Goal: Task Accomplishment & Management: Use online tool/utility

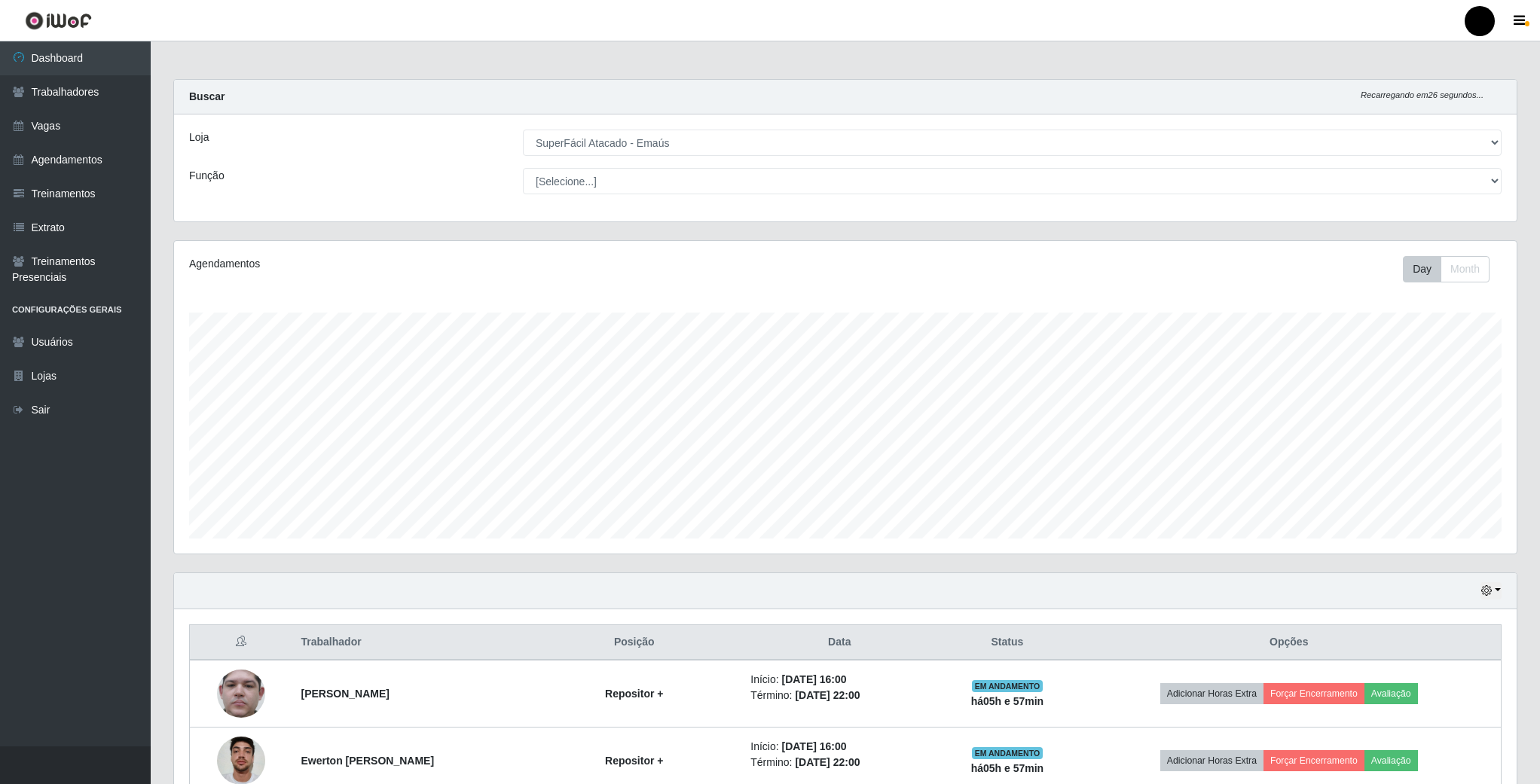
select select "407"
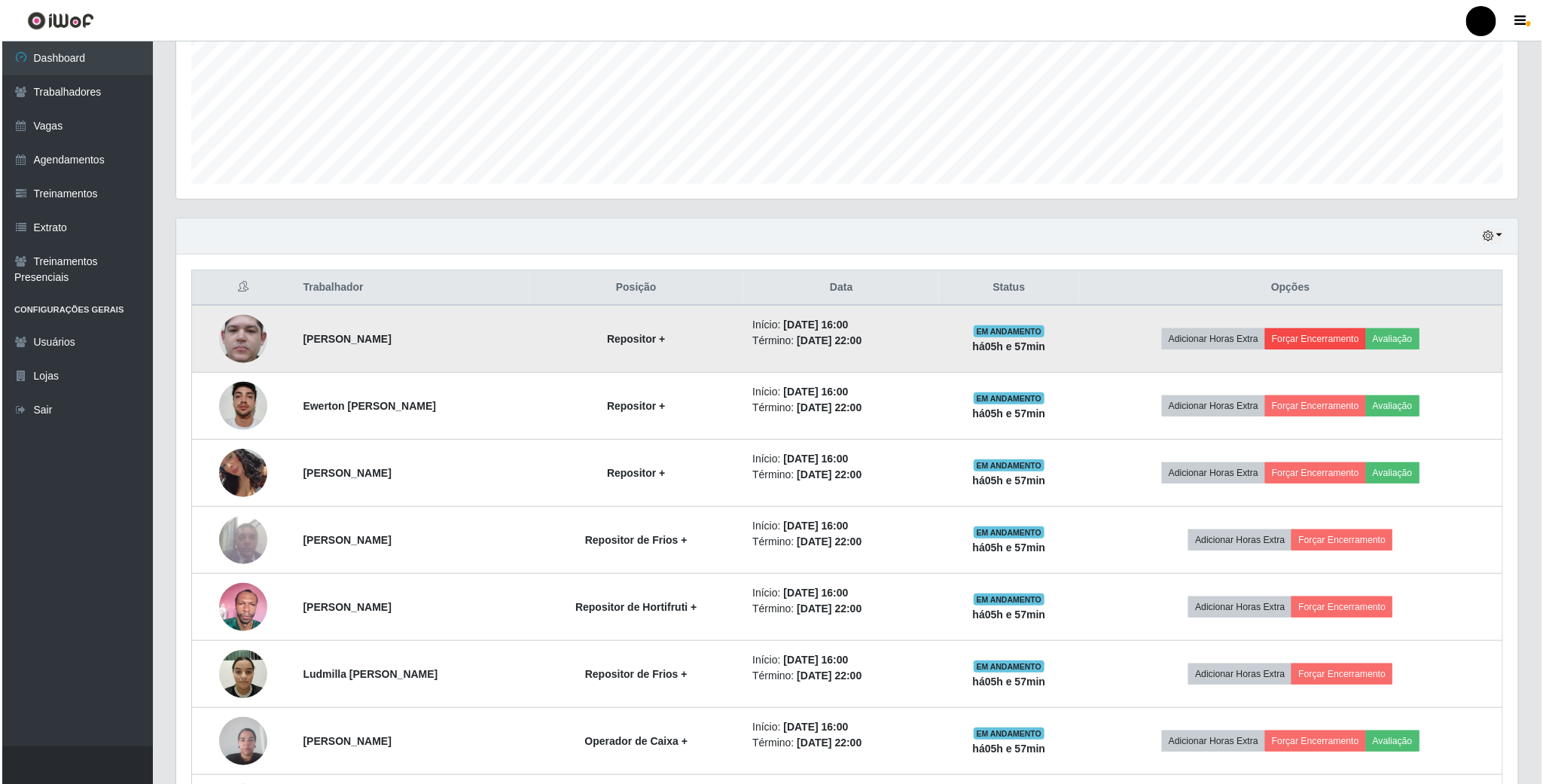
scroll to position [314, 1341]
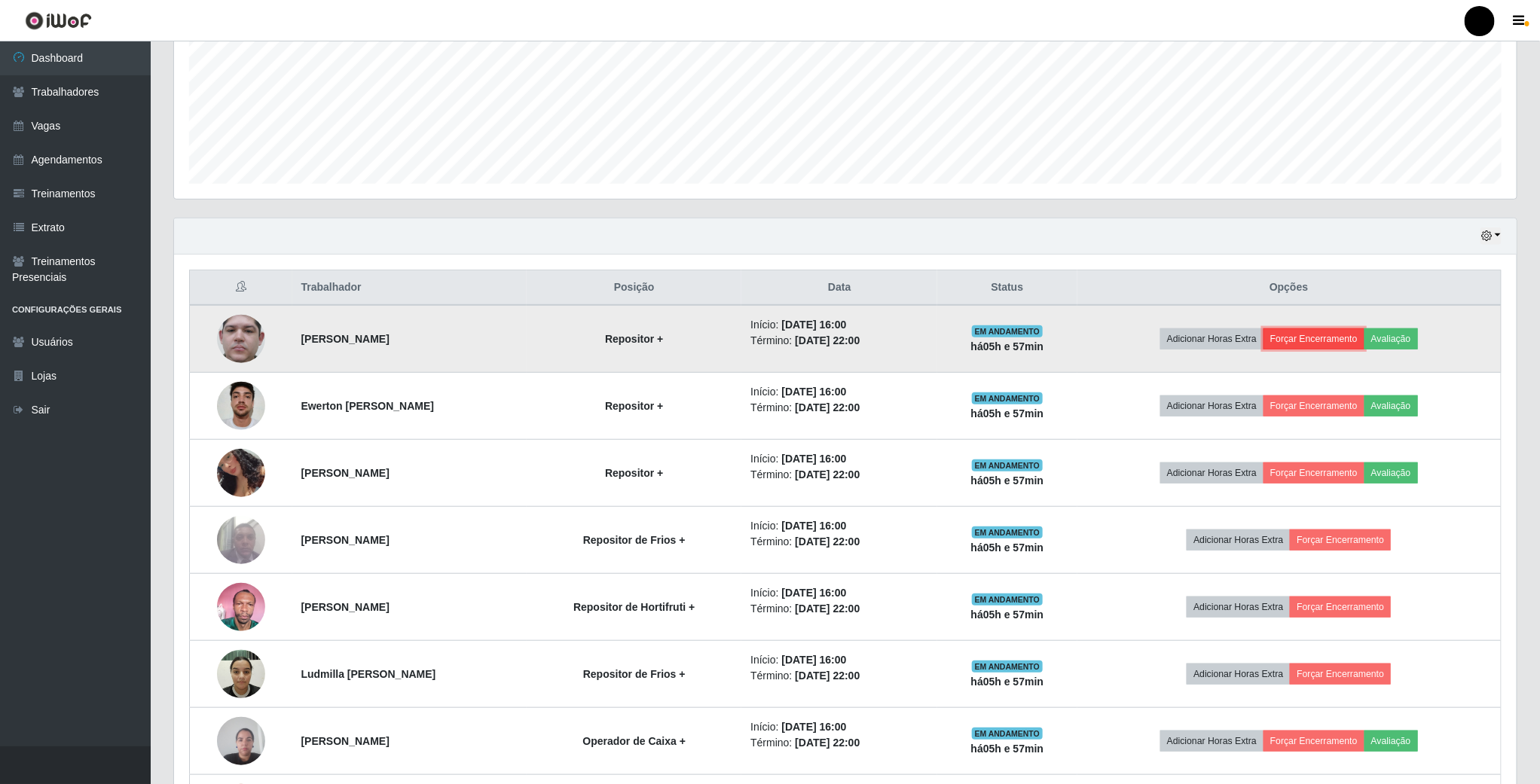
click at [1334, 346] on button "Forçar Encerramento" at bounding box center [1314, 338] width 101 height 21
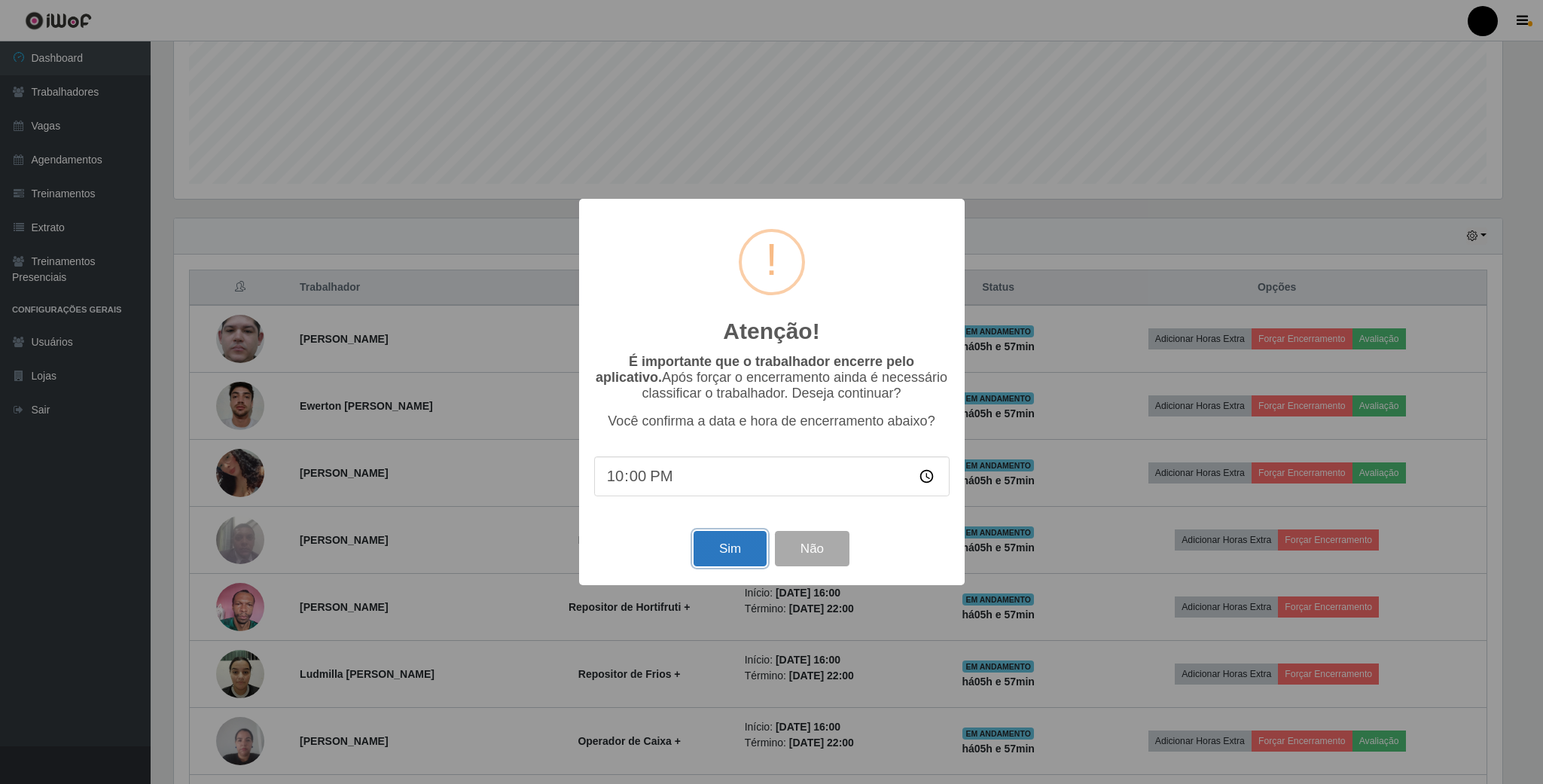
click at [745, 549] on button "Sim" at bounding box center [730, 548] width 73 height 35
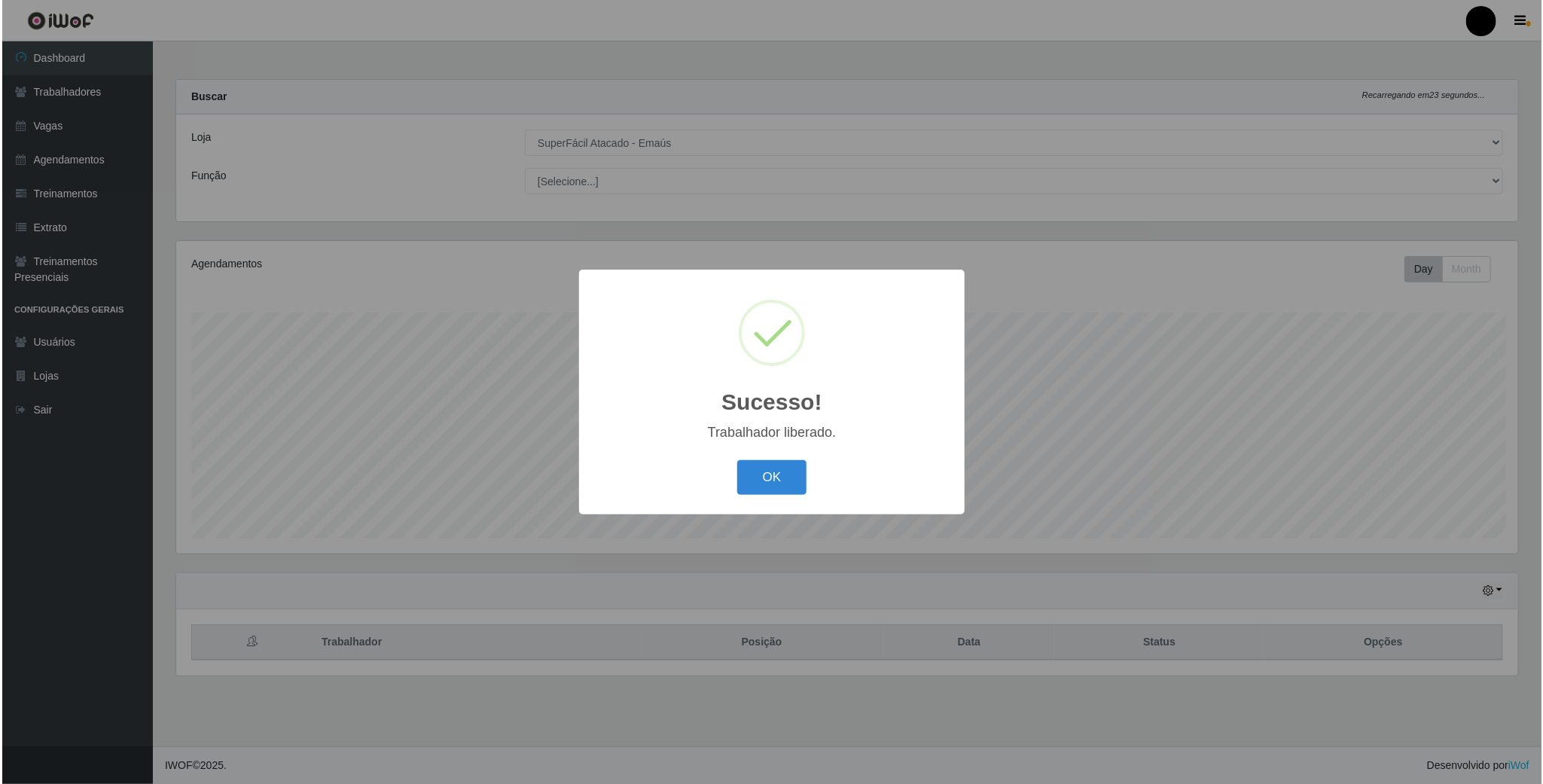
scroll to position [0, 0]
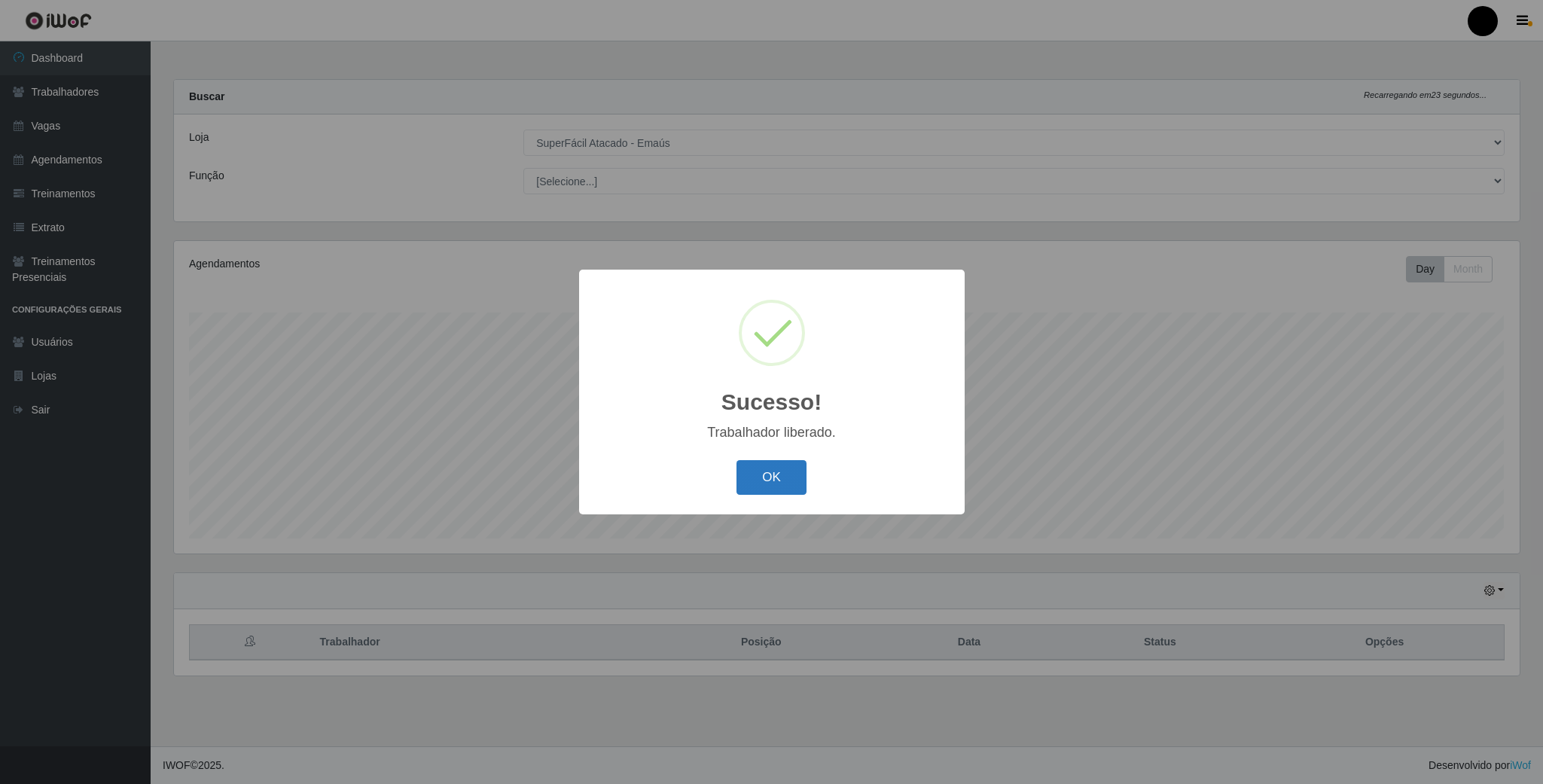
click at [768, 472] on button "OK" at bounding box center [772, 477] width 70 height 35
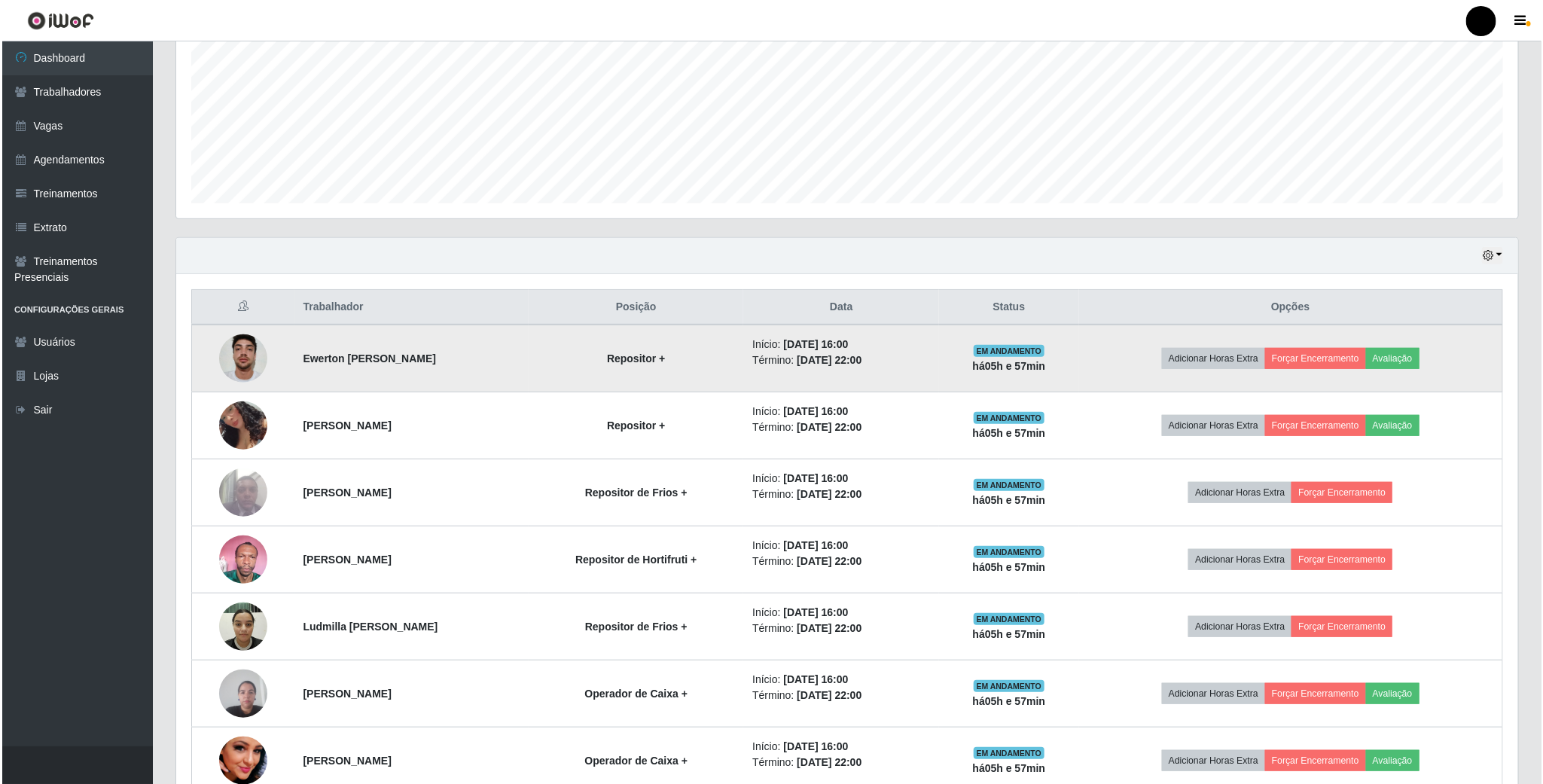
scroll to position [339, 0]
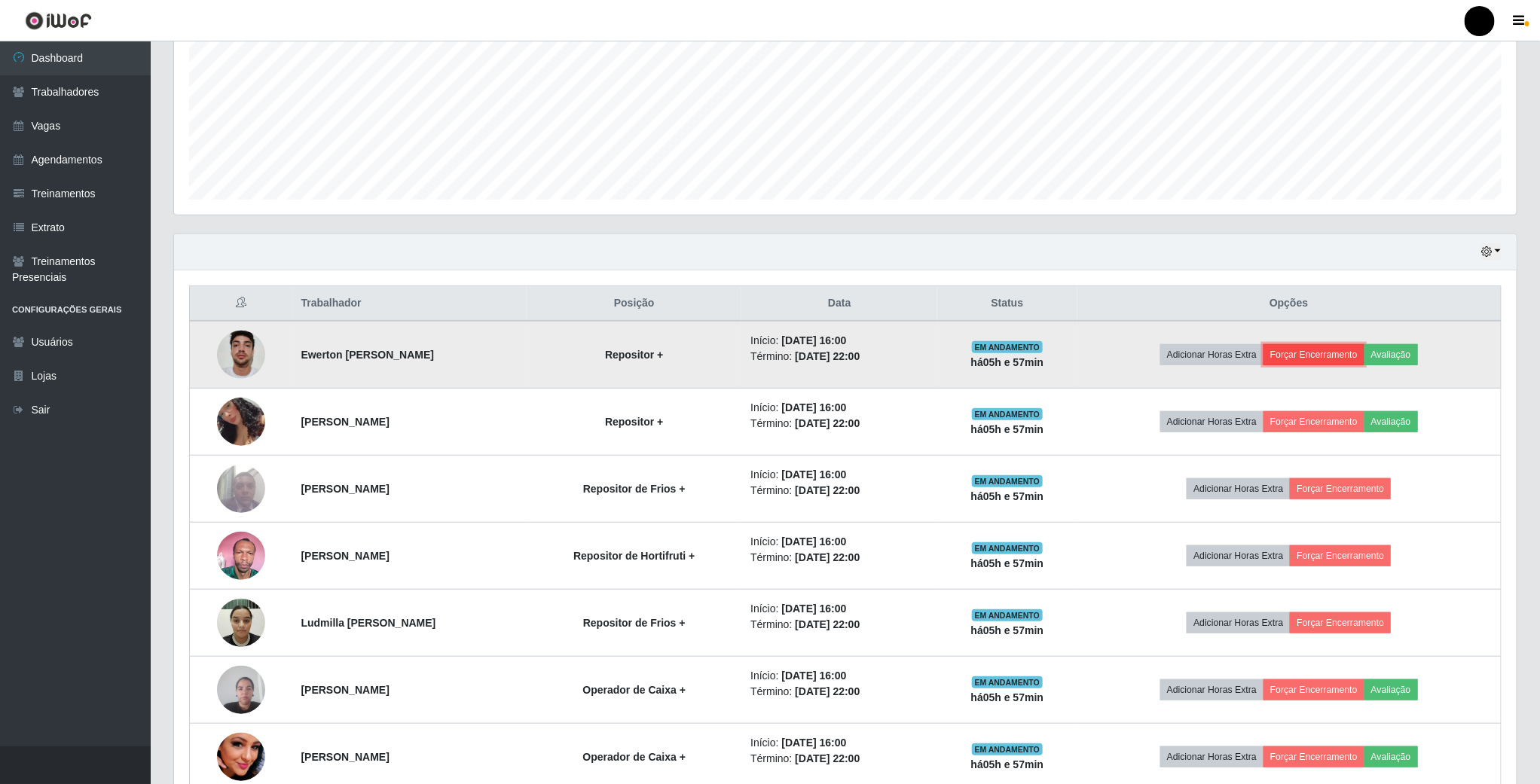
click at [1322, 357] on button "Forçar Encerramento" at bounding box center [1314, 354] width 101 height 21
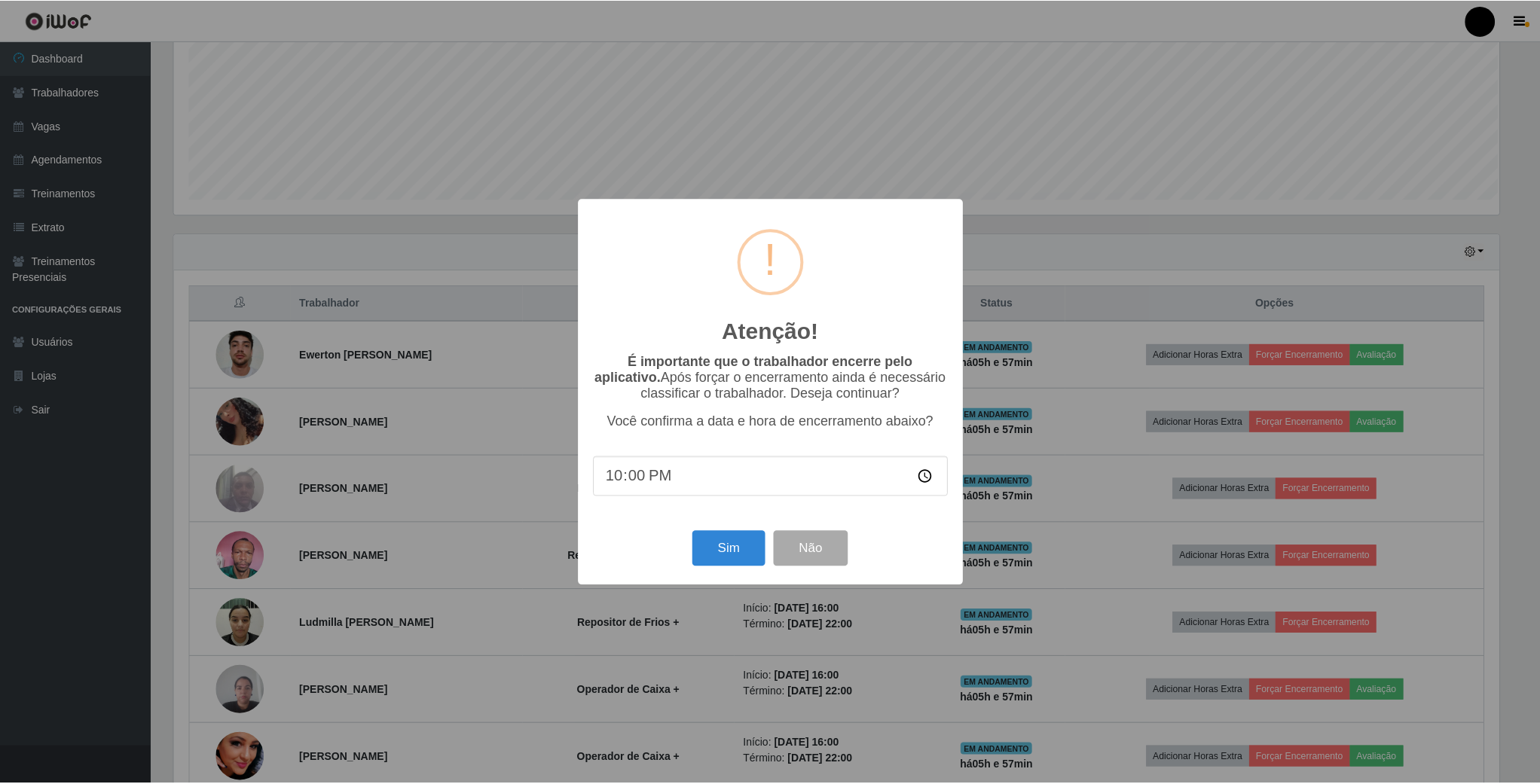
scroll to position [314, 1329]
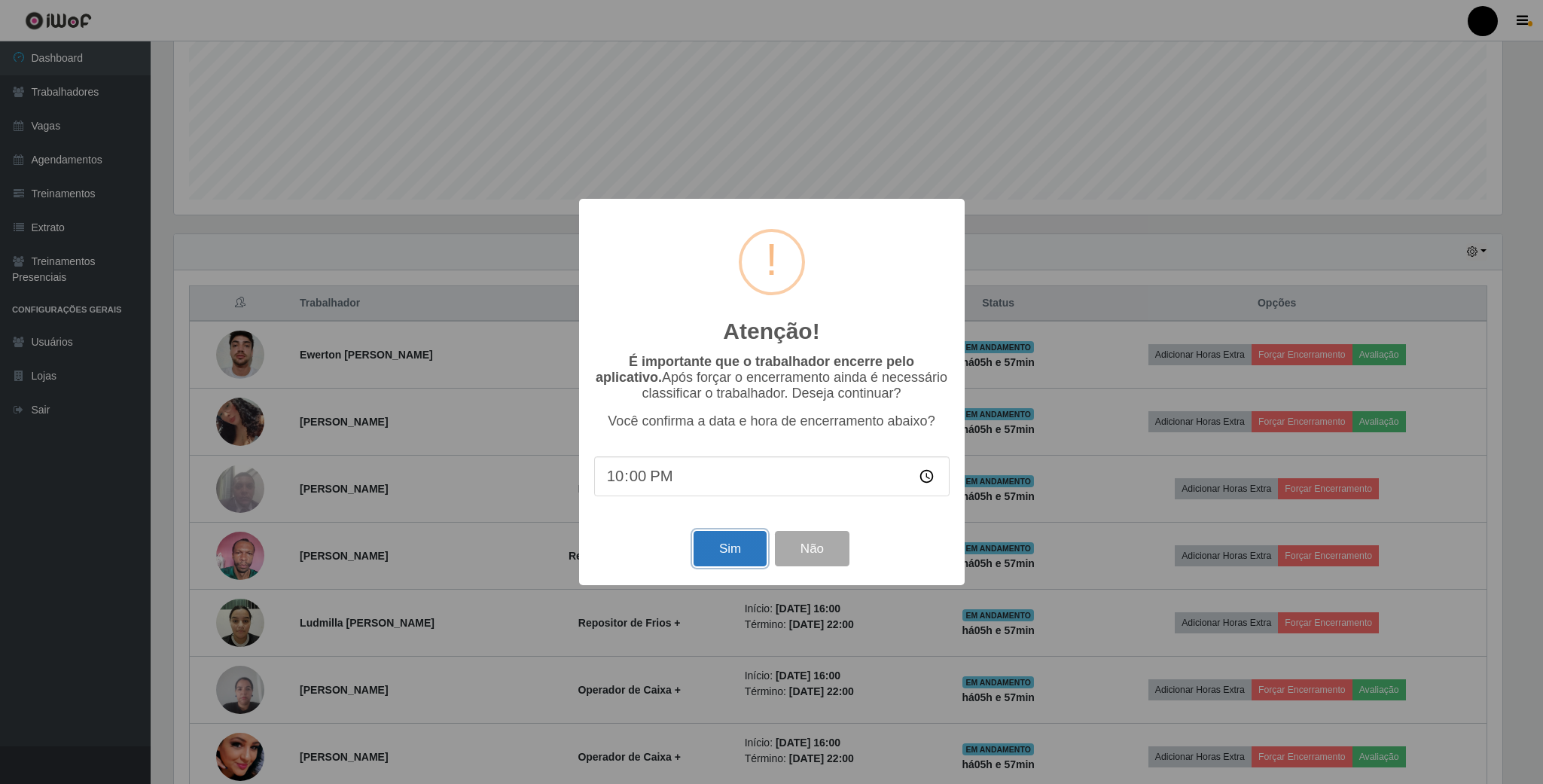
click at [718, 548] on button "Sim" at bounding box center [730, 548] width 73 height 35
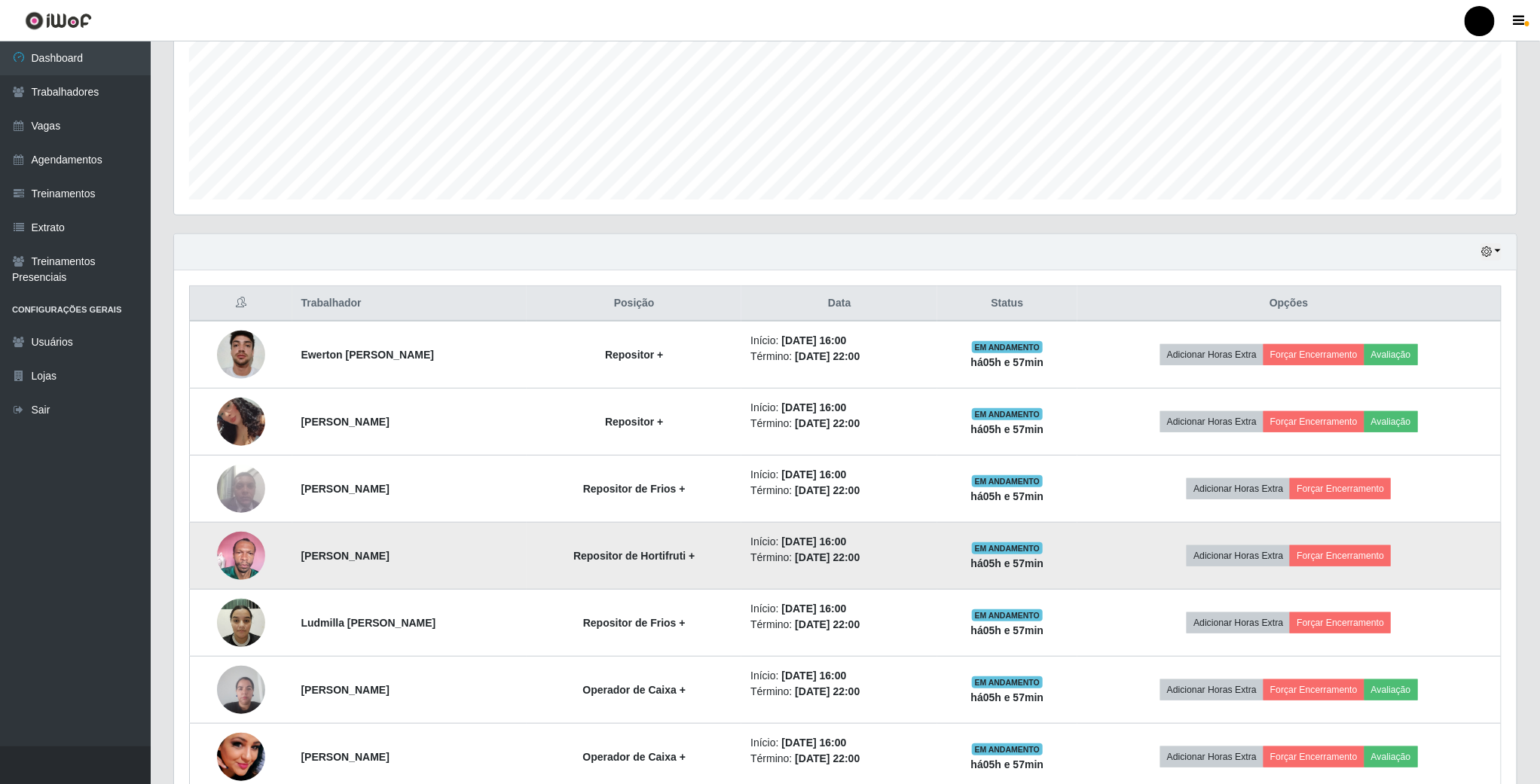
scroll to position [314, 1345]
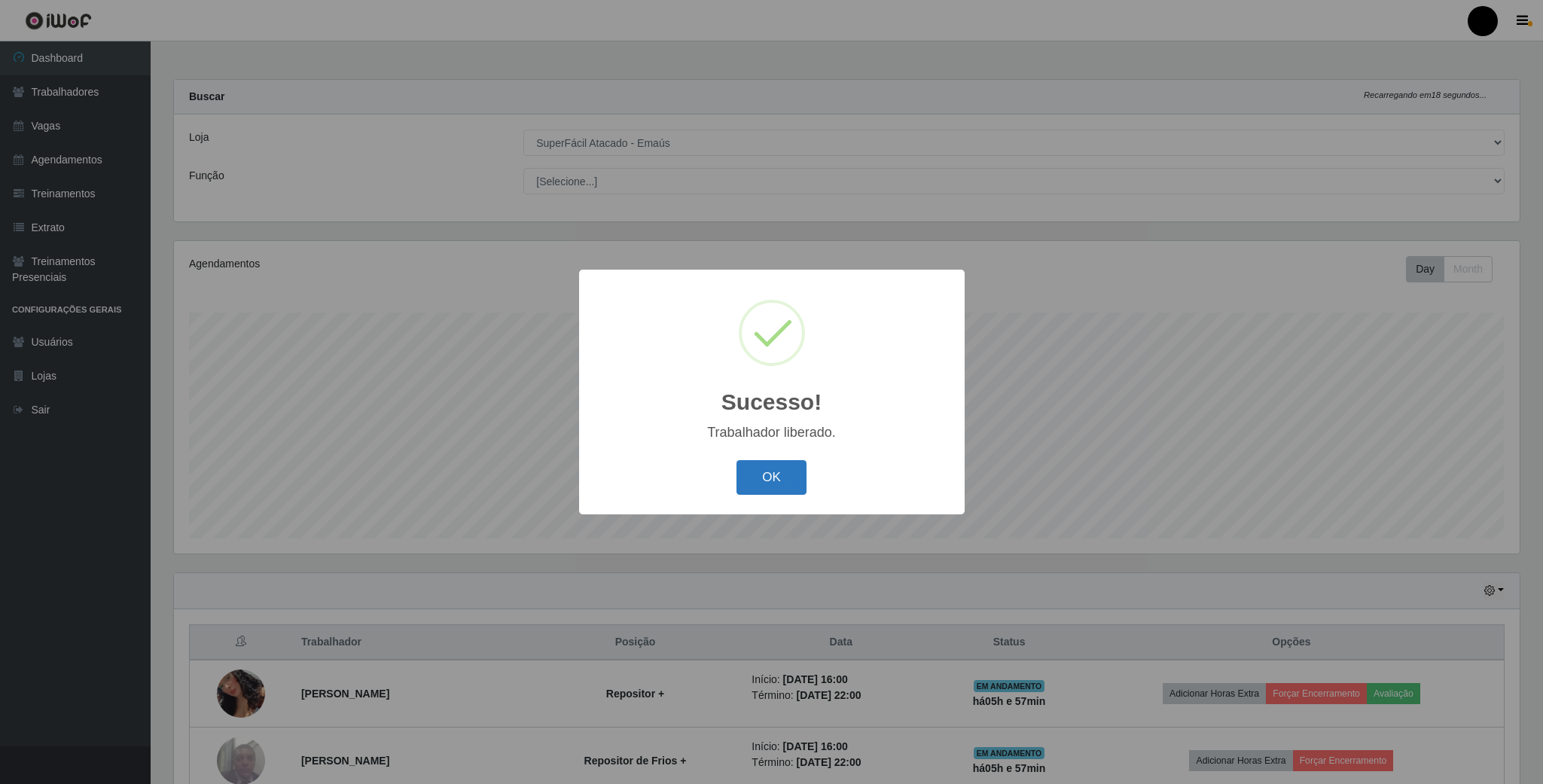
click at [771, 479] on button "OK" at bounding box center [772, 477] width 70 height 35
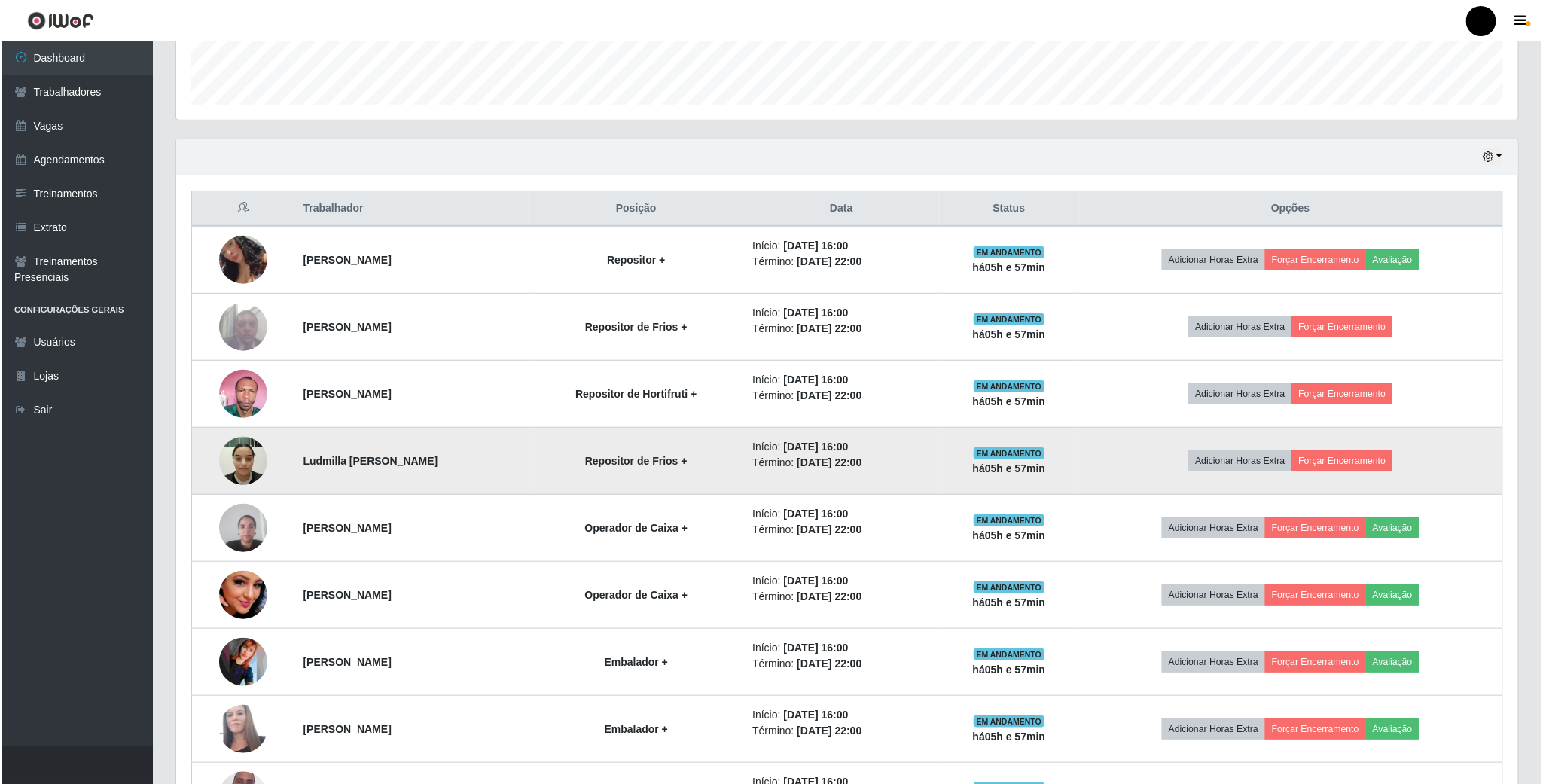
scroll to position [558, 0]
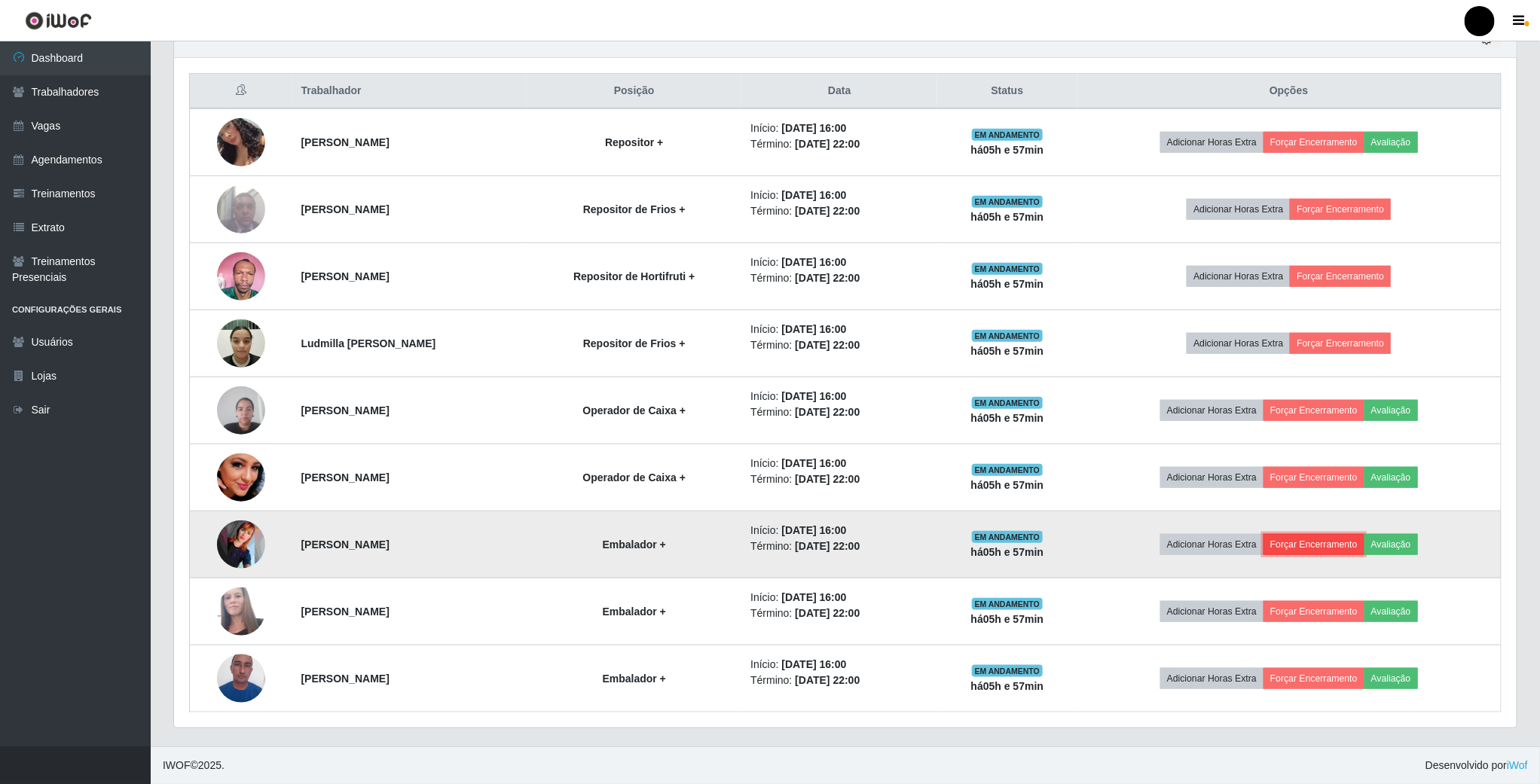
click at [1330, 548] on button "Forçar Encerramento" at bounding box center [1314, 544] width 101 height 21
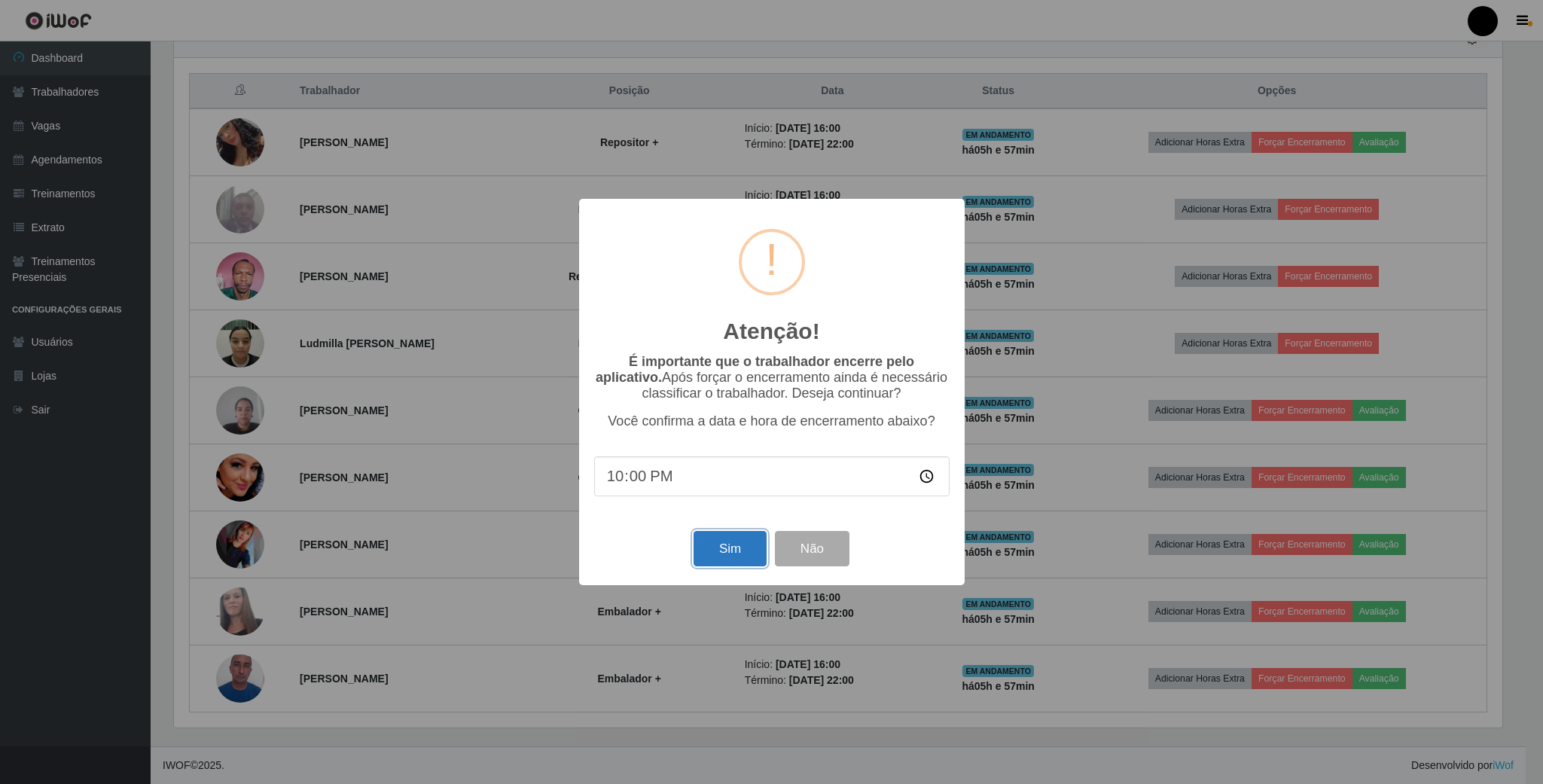
click at [735, 540] on button "Sim" at bounding box center [730, 548] width 73 height 35
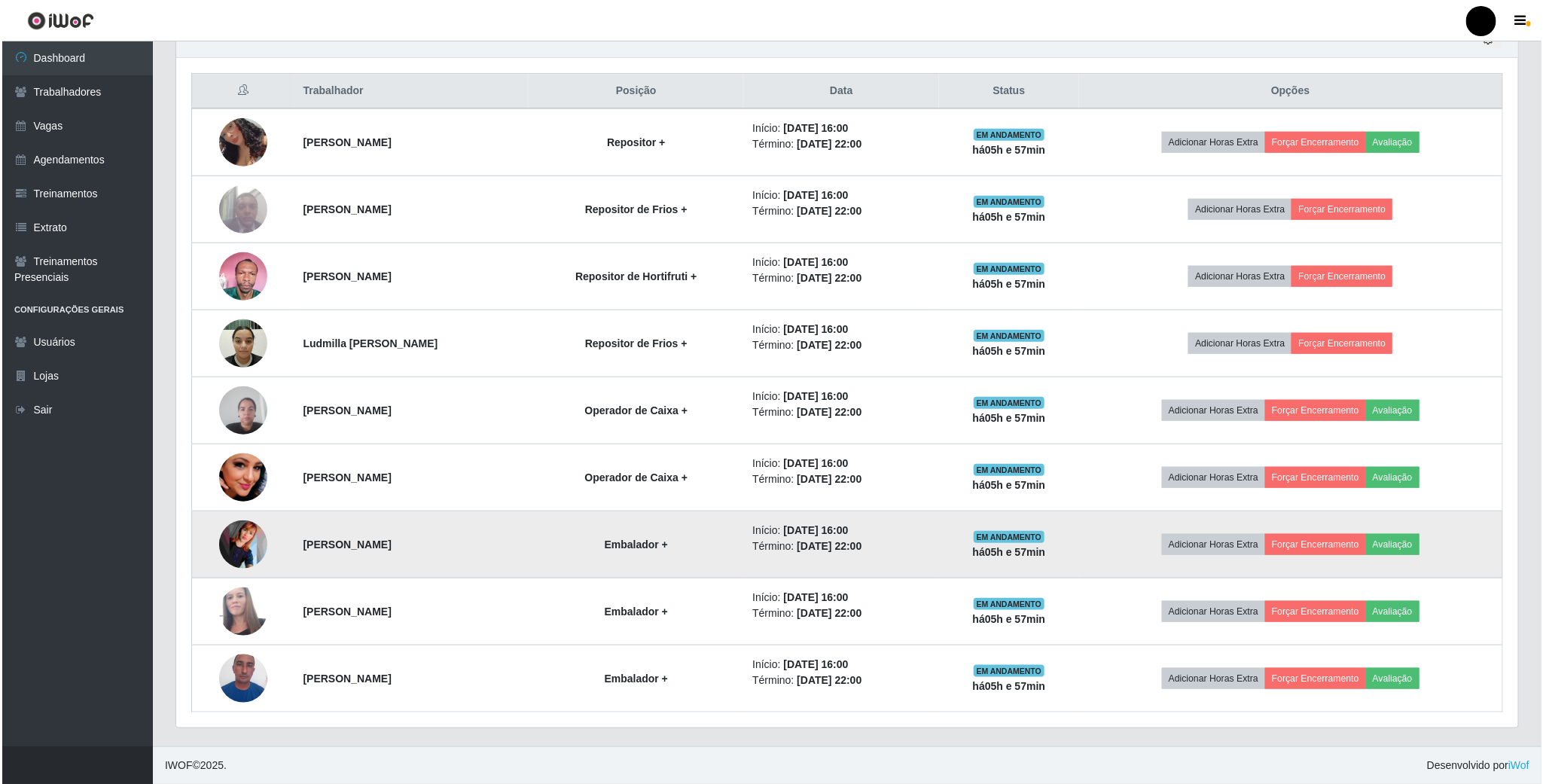
scroll to position [314, 1344]
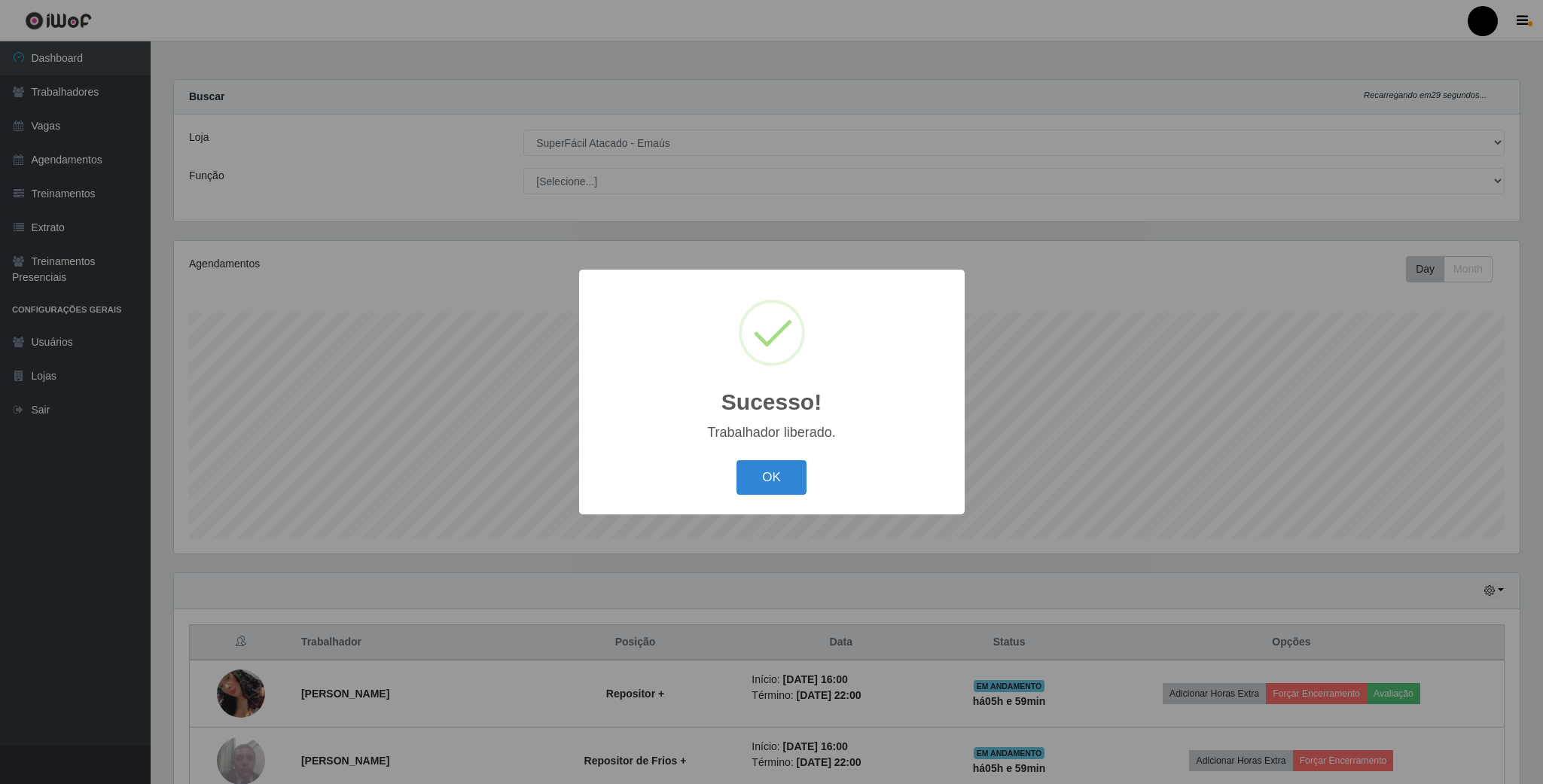
click at [723, 481] on div "OK Cancel" at bounding box center [772, 477] width 356 height 43
click at [741, 466] on button "OK" at bounding box center [772, 477] width 70 height 35
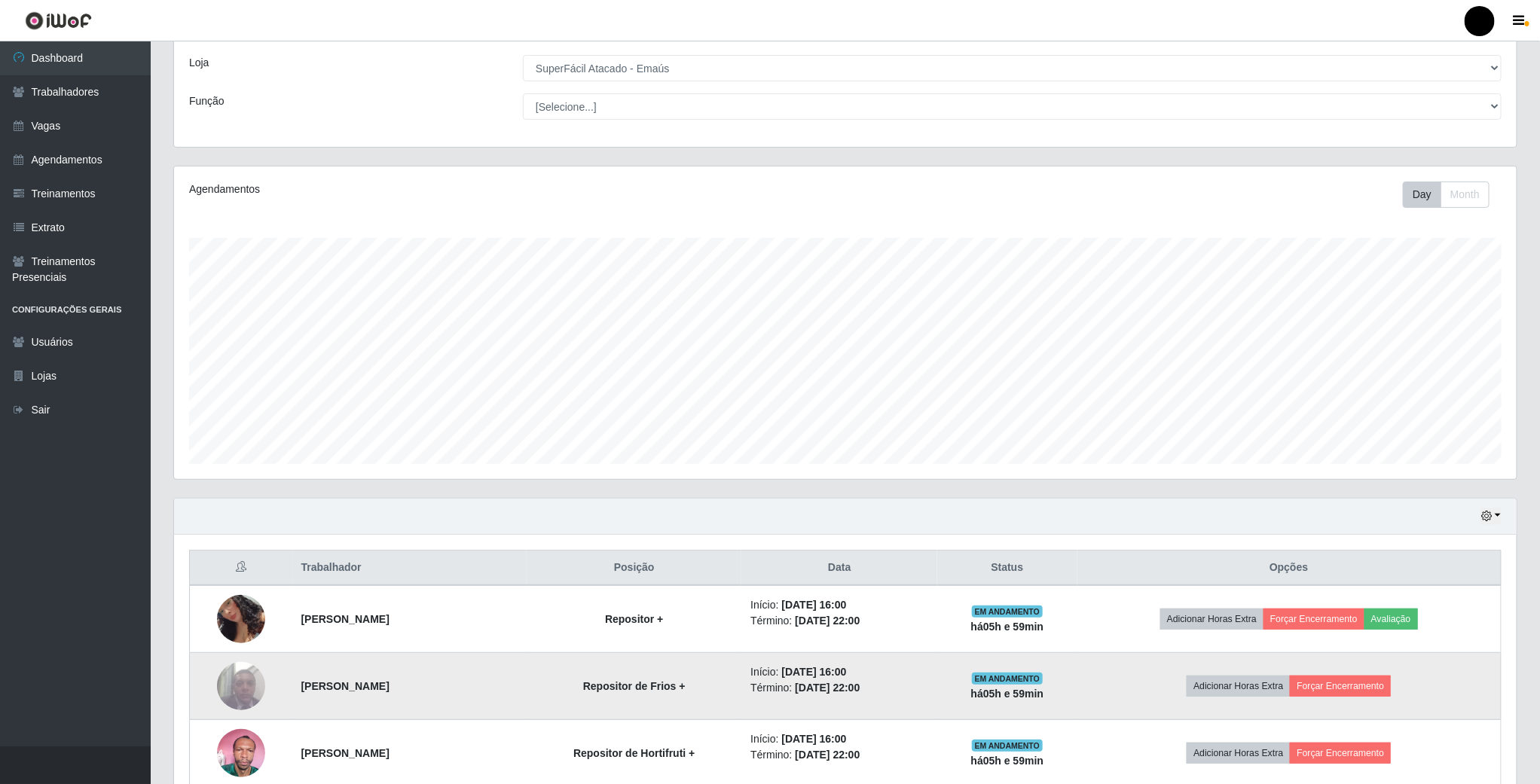
scroll to position [113, 0]
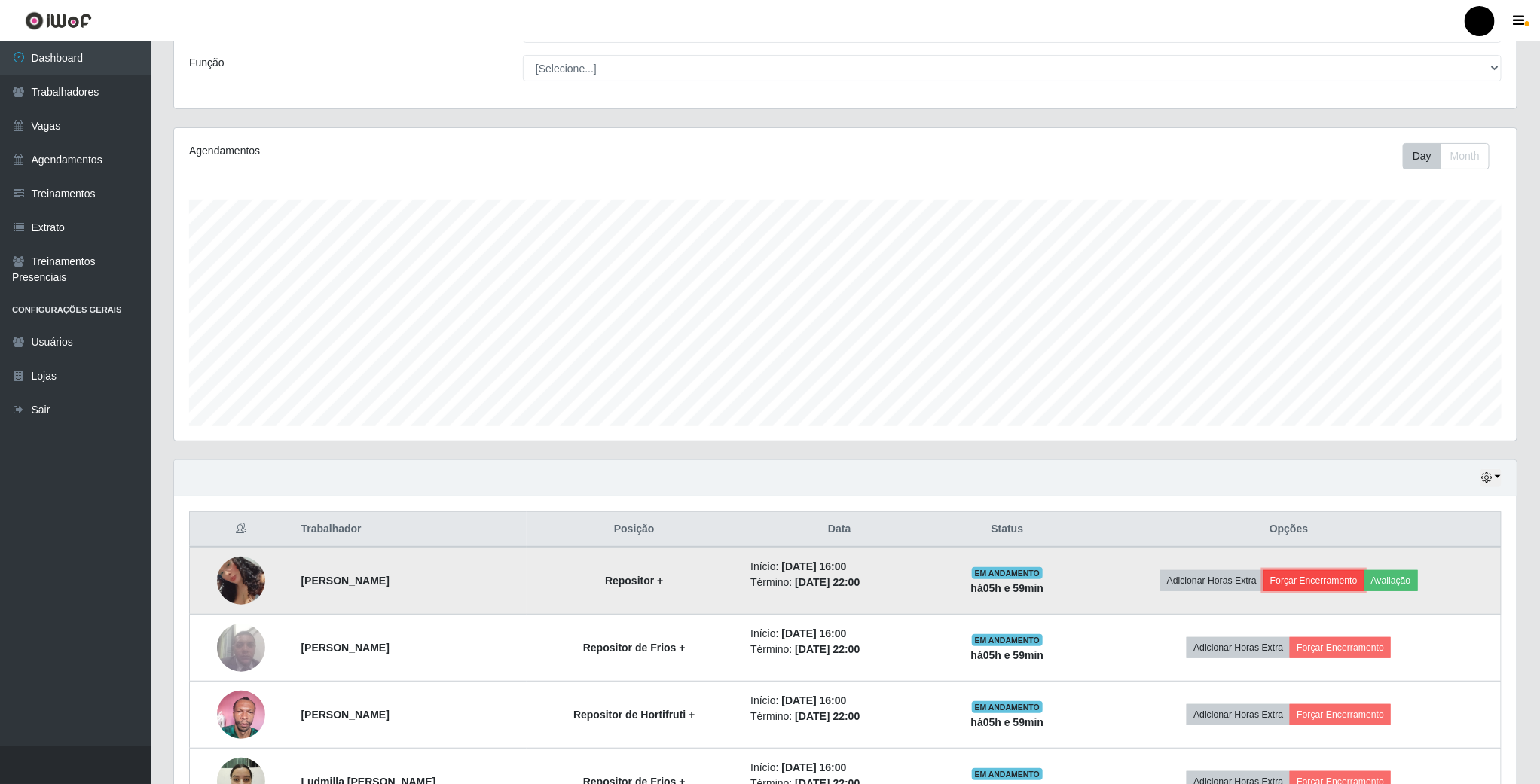
click at [1316, 580] on button "Forçar Encerramento" at bounding box center [1314, 580] width 101 height 21
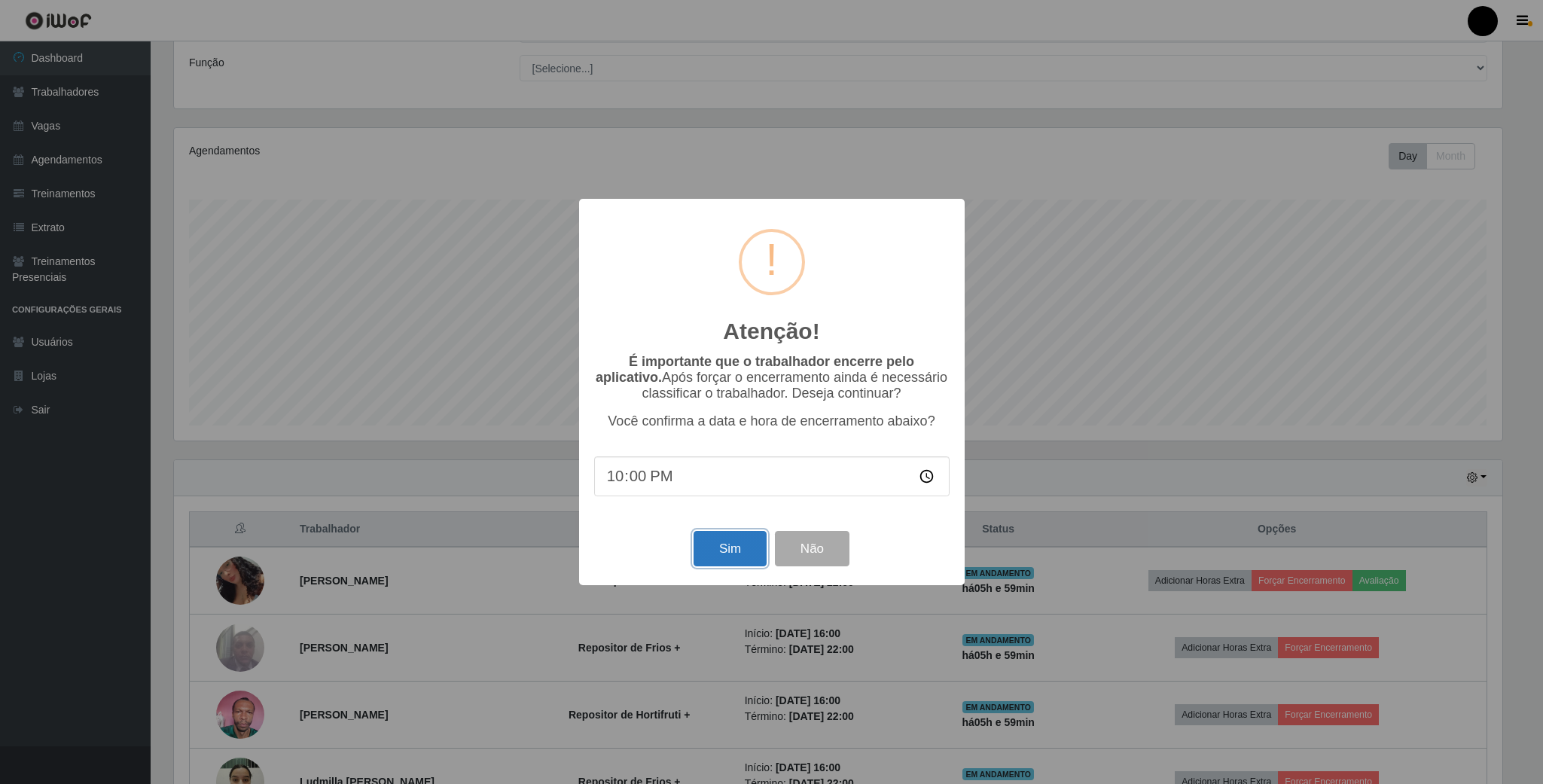
click at [746, 552] on button "Sim" at bounding box center [730, 548] width 73 height 35
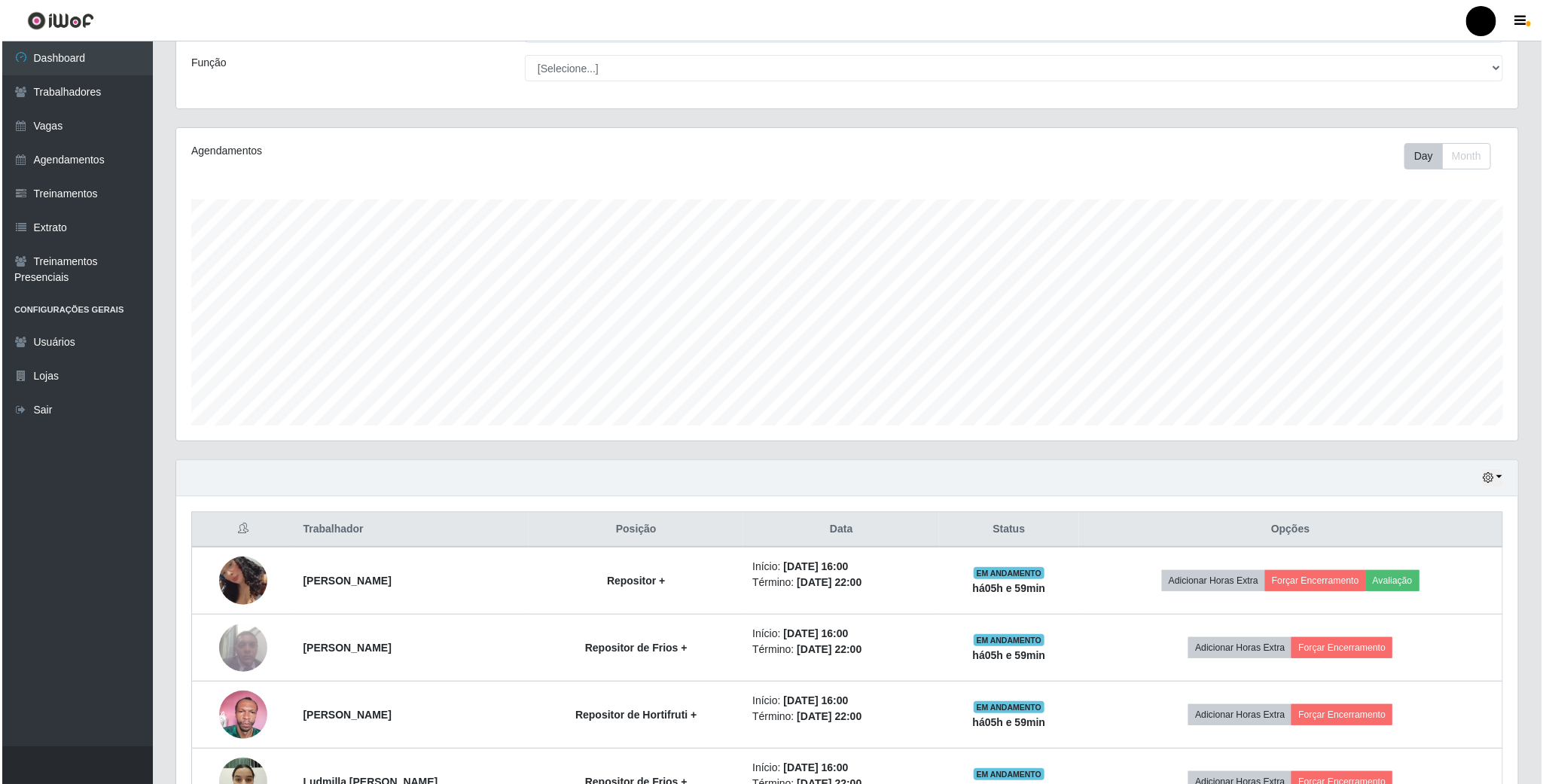
scroll to position [314, 1344]
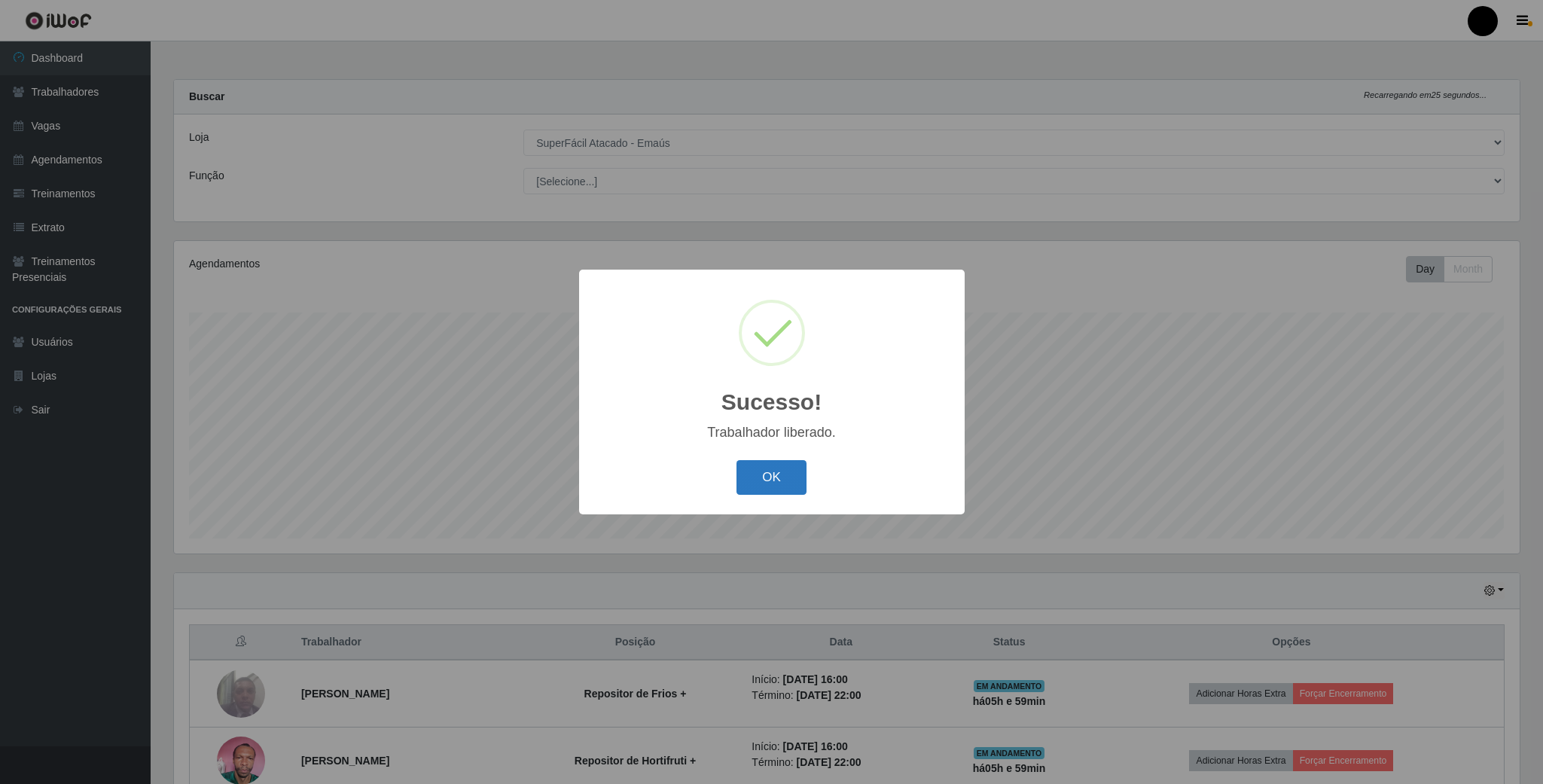
click at [769, 476] on button "OK" at bounding box center [772, 477] width 70 height 35
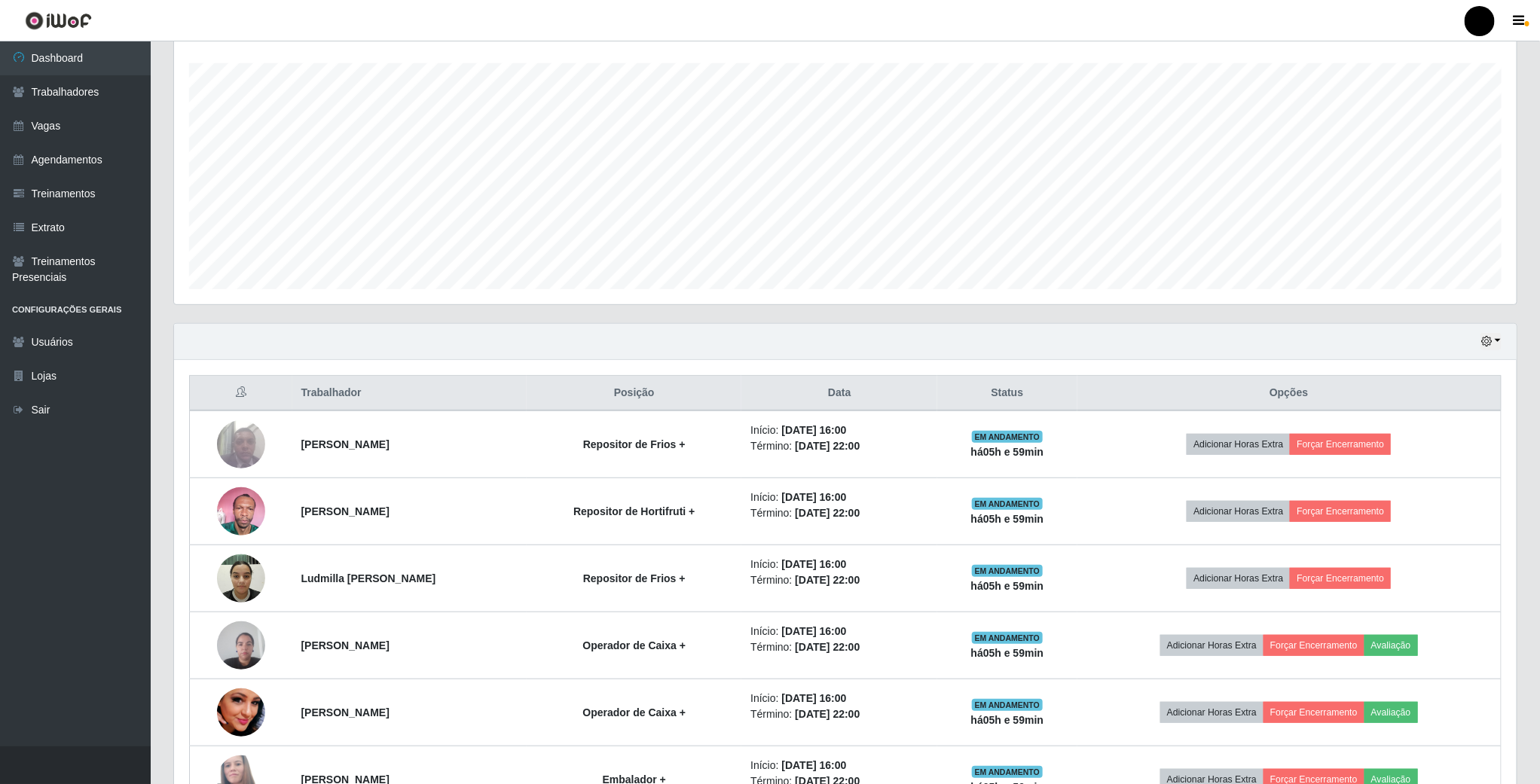
scroll to position [339, 0]
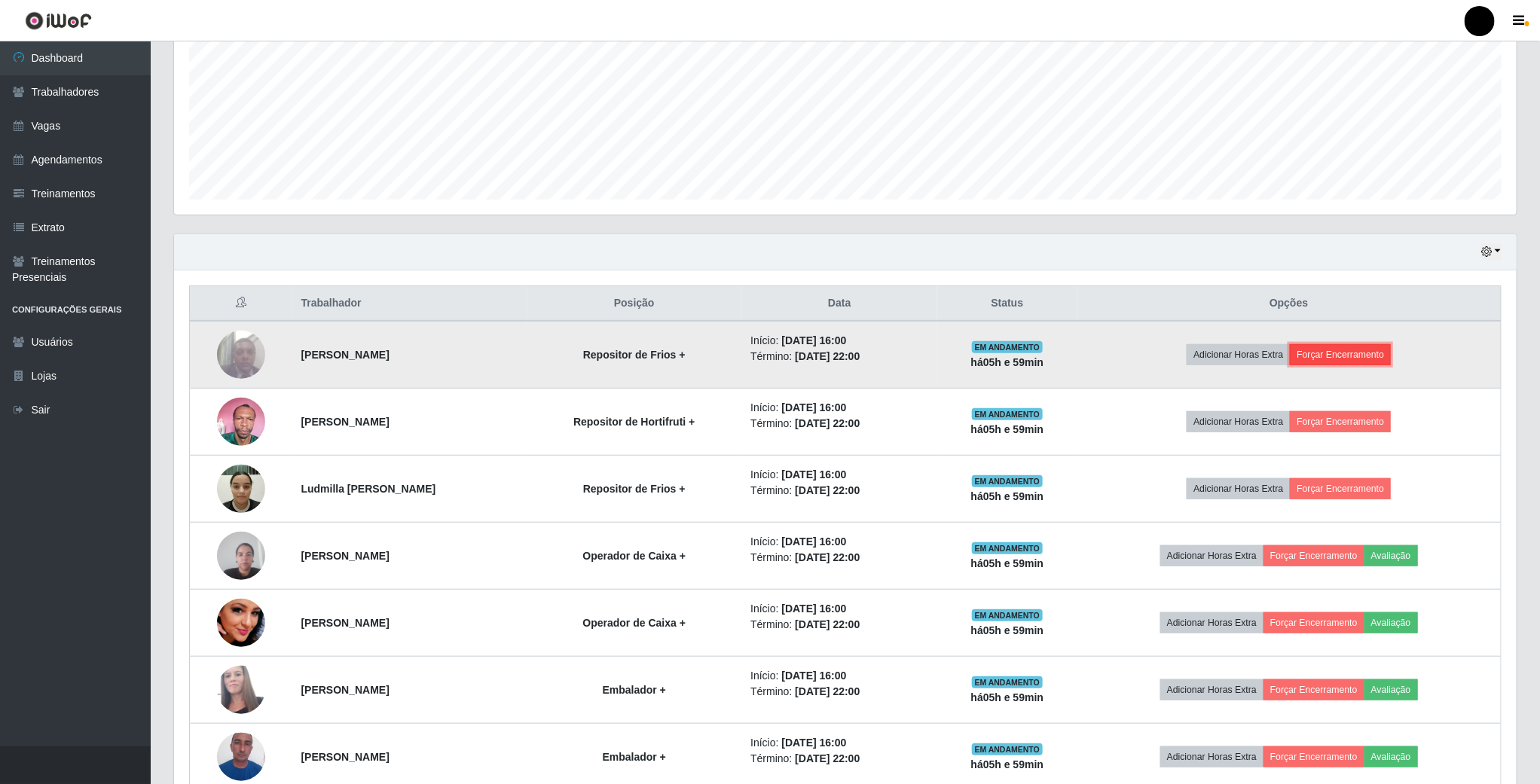
click at [1318, 357] on button "Forçar Encerramento" at bounding box center [1341, 354] width 101 height 21
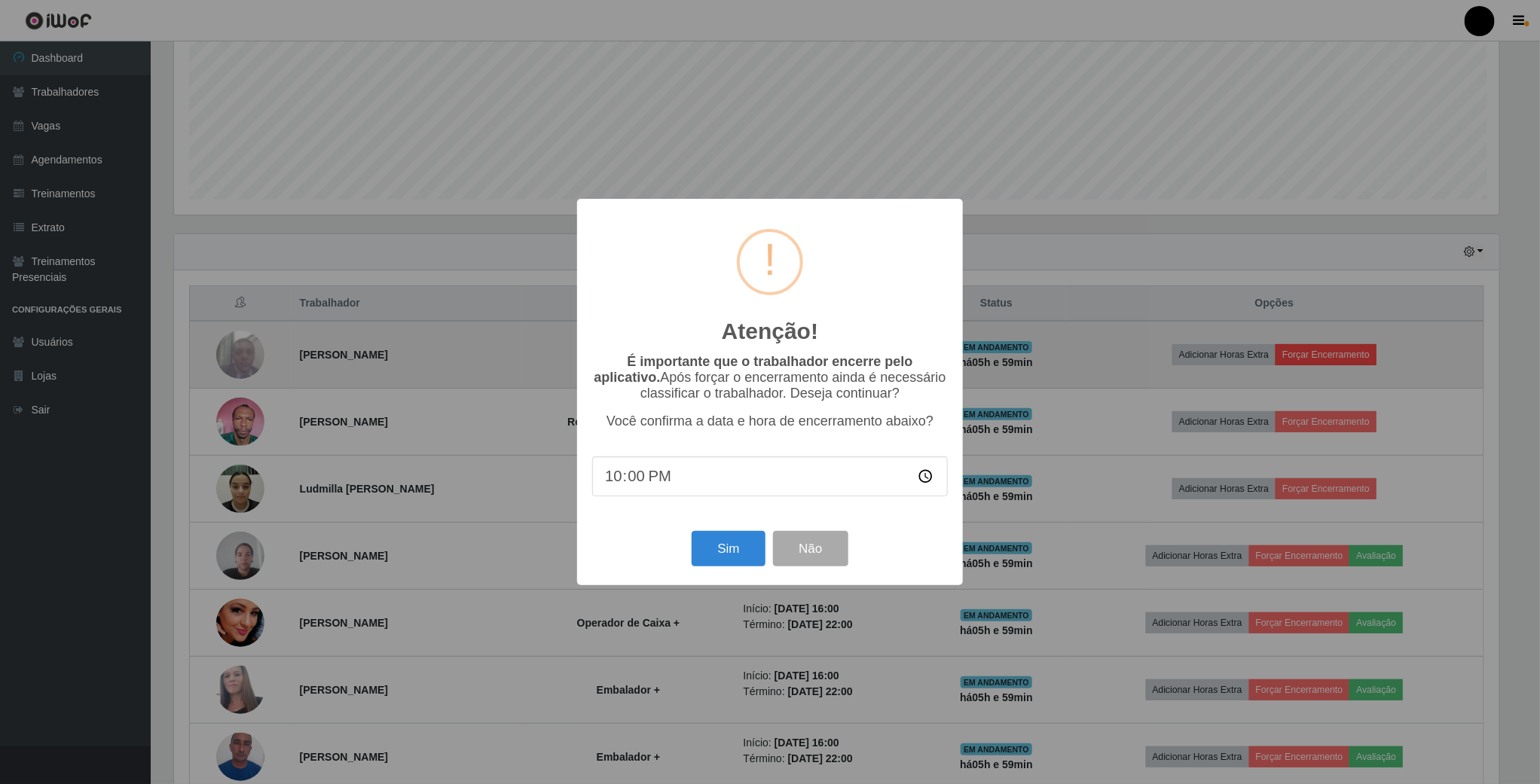
scroll to position [314, 1329]
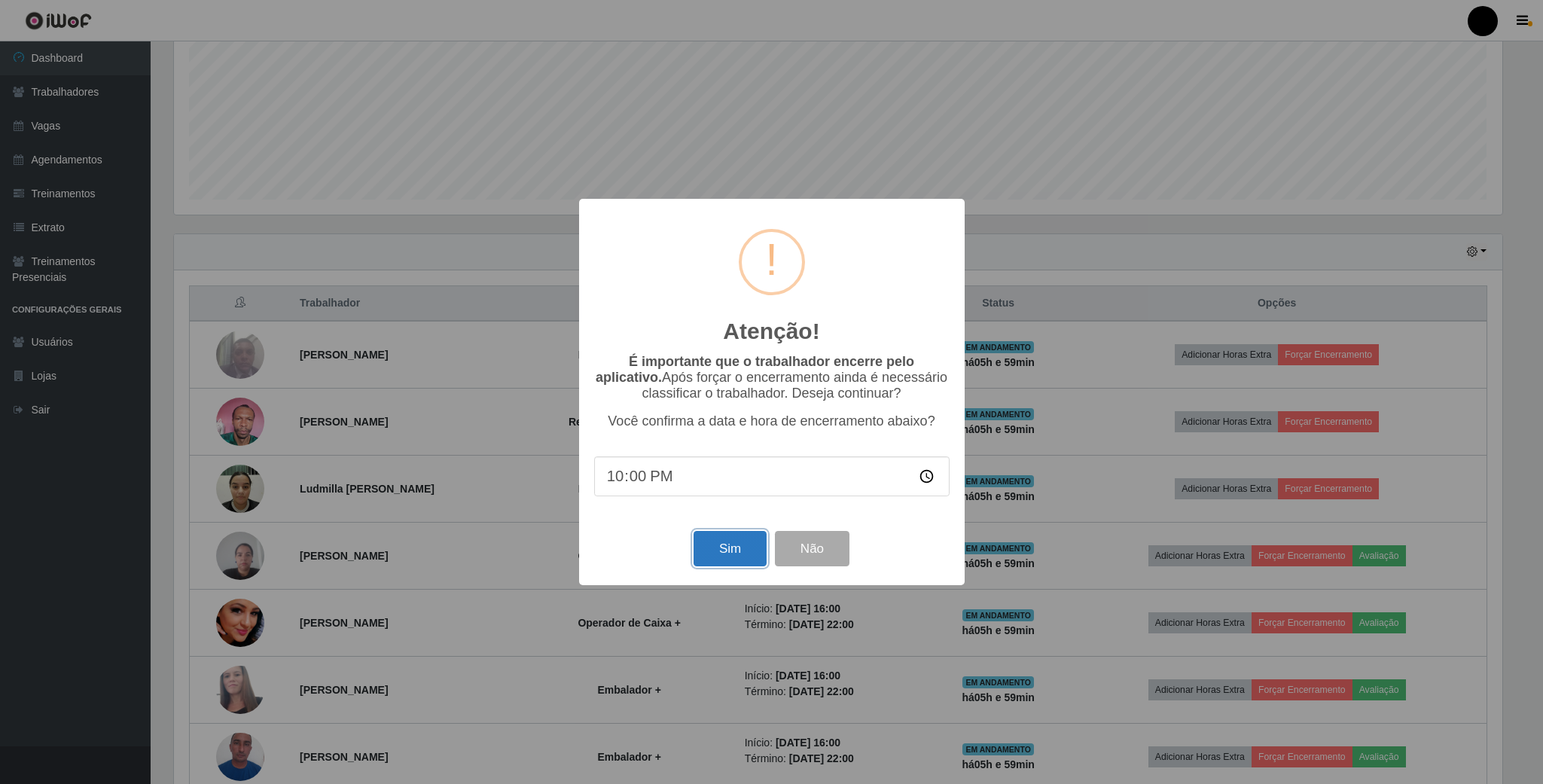
click at [716, 536] on button "Sim" at bounding box center [730, 548] width 73 height 35
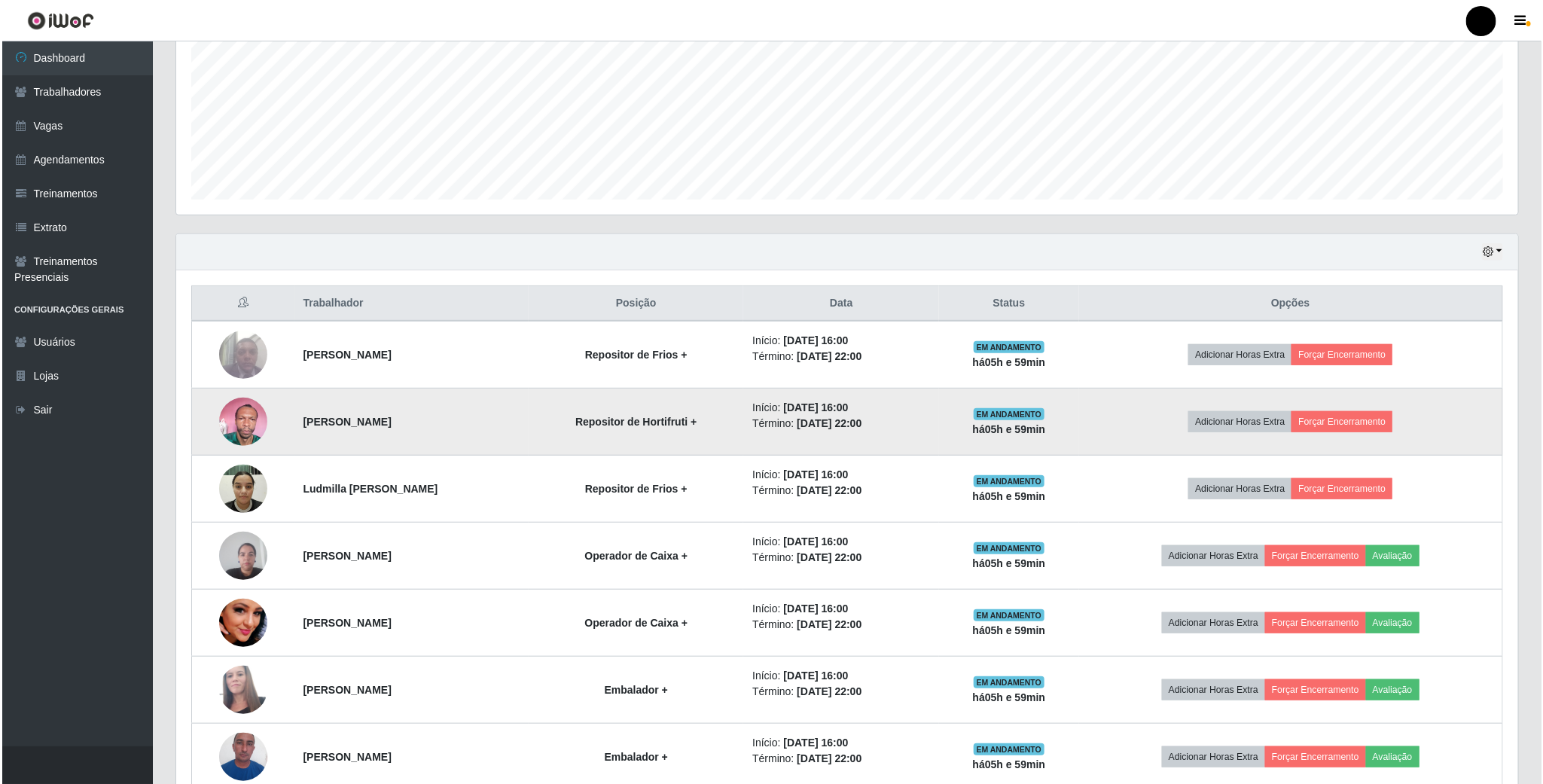
scroll to position [314, 1344]
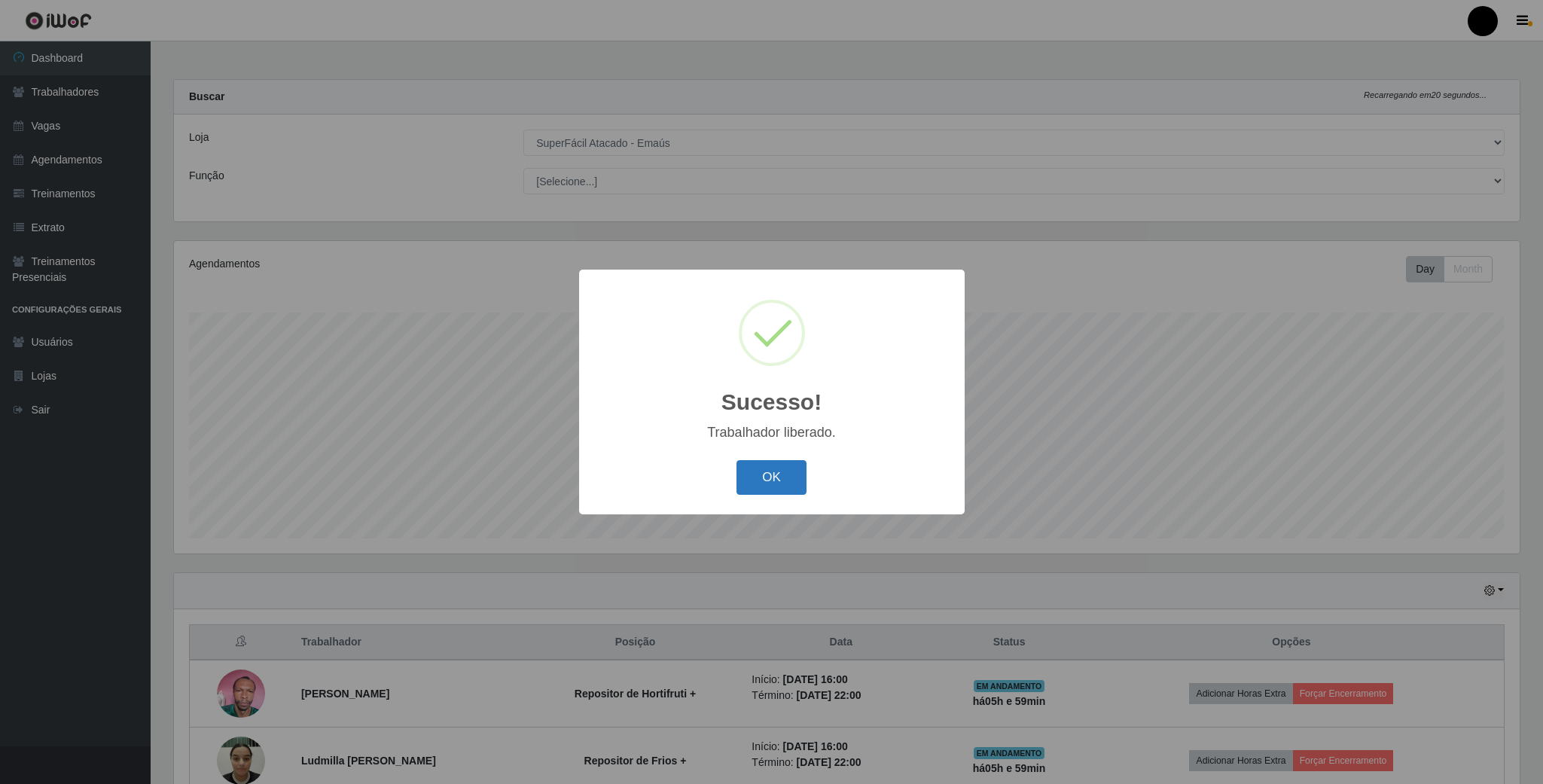
click at [755, 479] on button "OK" at bounding box center [772, 477] width 70 height 35
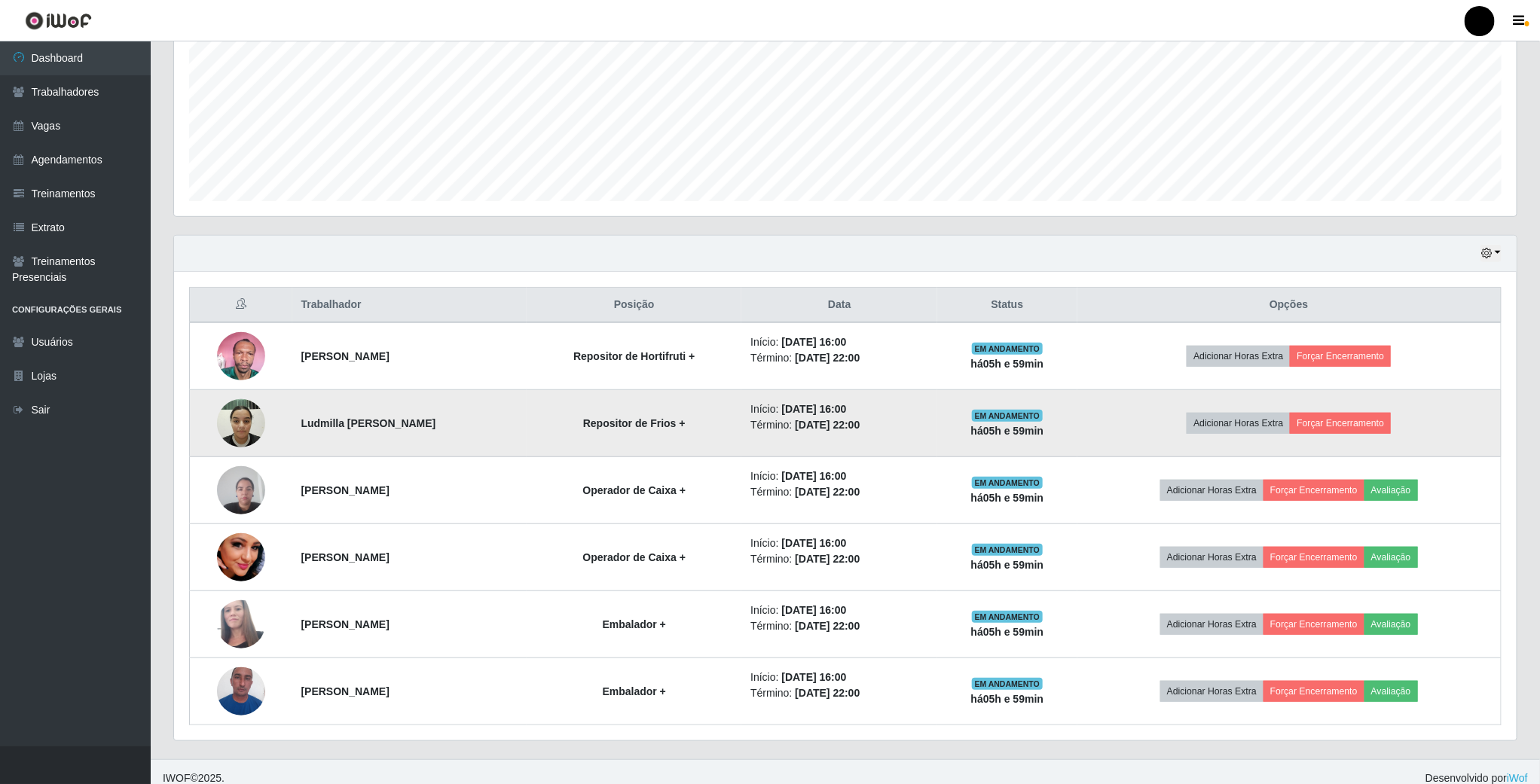
scroll to position [339, 0]
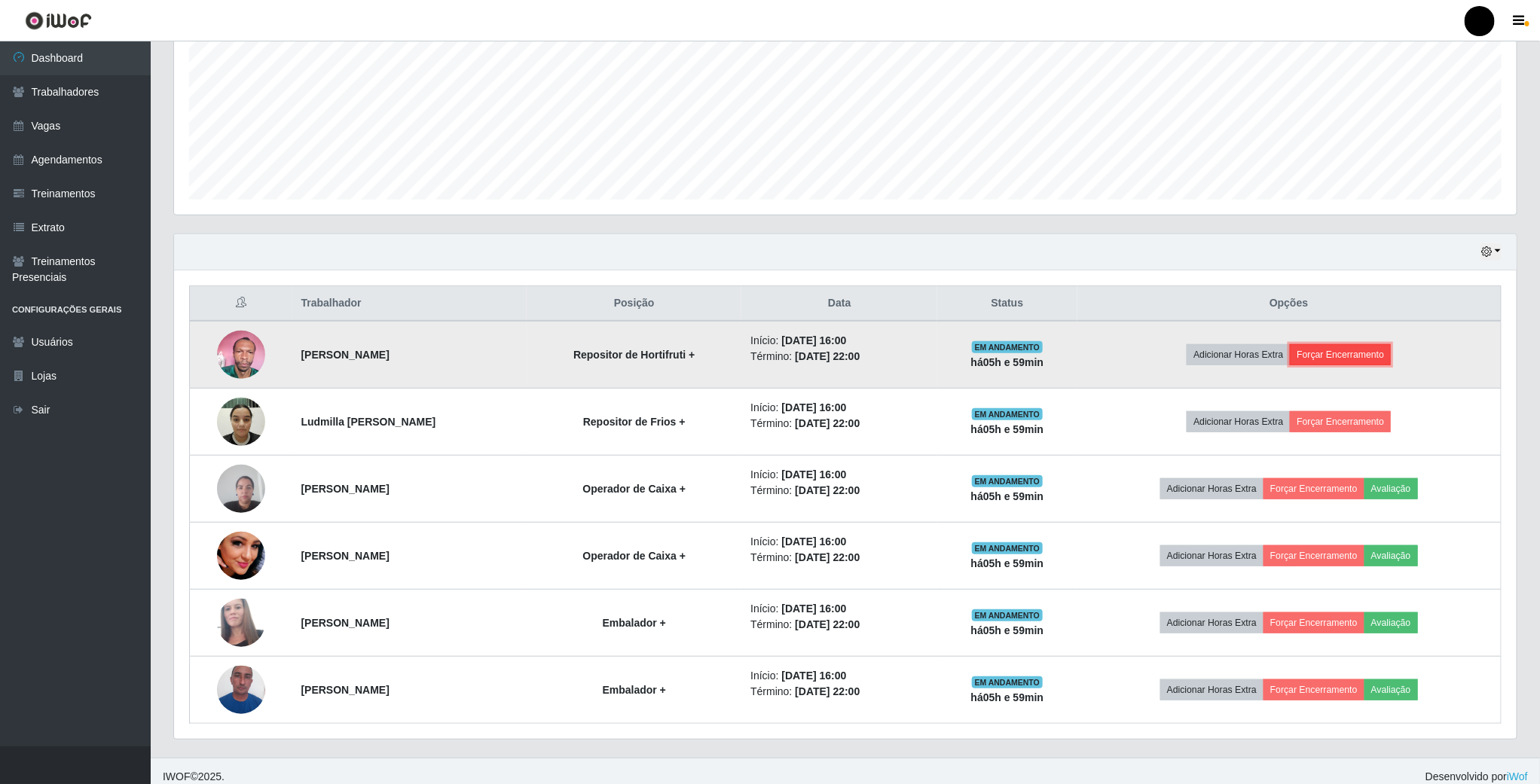
click at [1347, 362] on button "Forçar Encerramento" at bounding box center [1341, 354] width 101 height 21
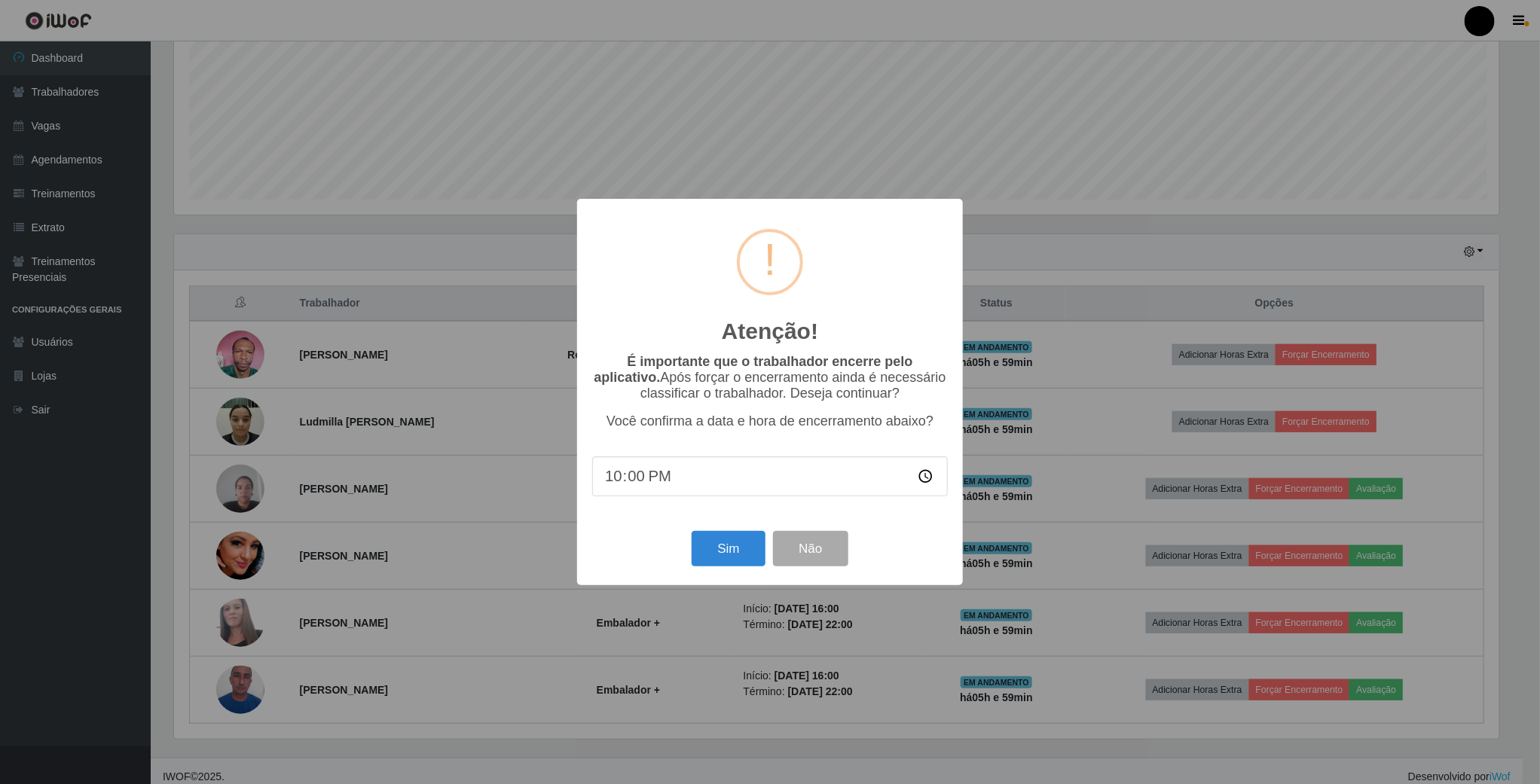
scroll to position [314, 1329]
click at [714, 538] on button "Sim" at bounding box center [730, 548] width 73 height 35
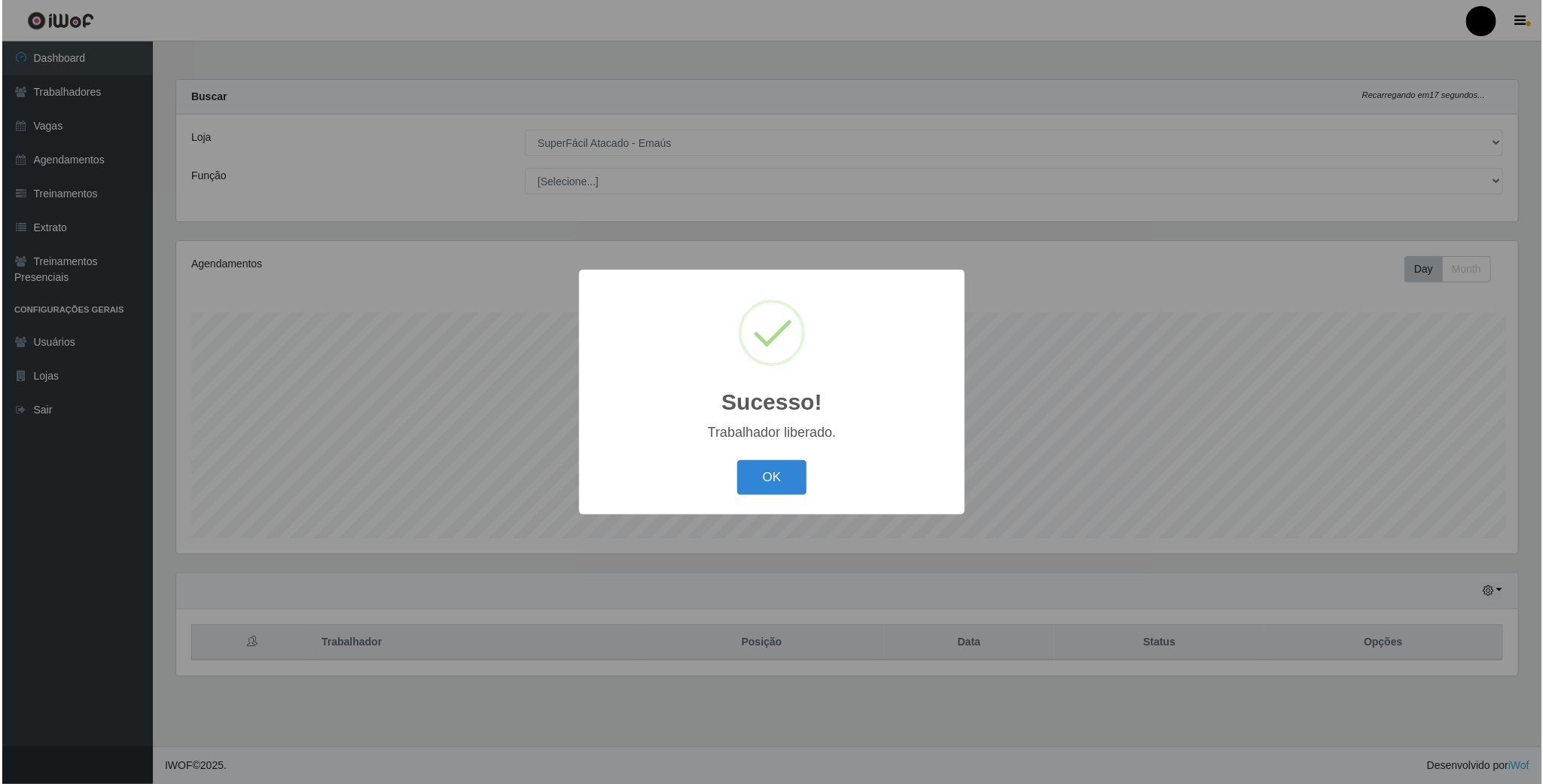
scroll to position [0, 0]
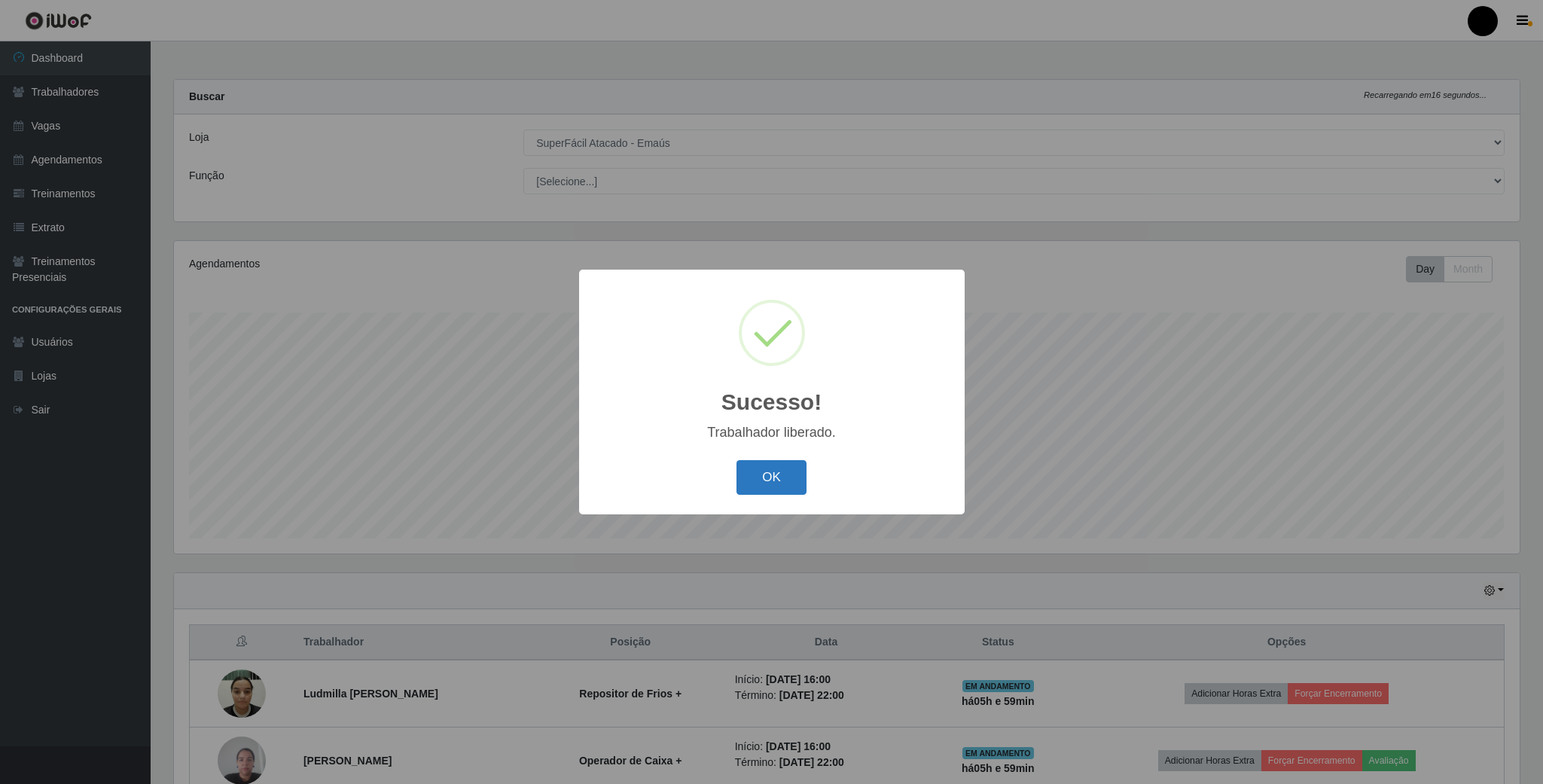
click at [762, 491] on button "OK" at bounding box center [772, 477] width 70 height 35
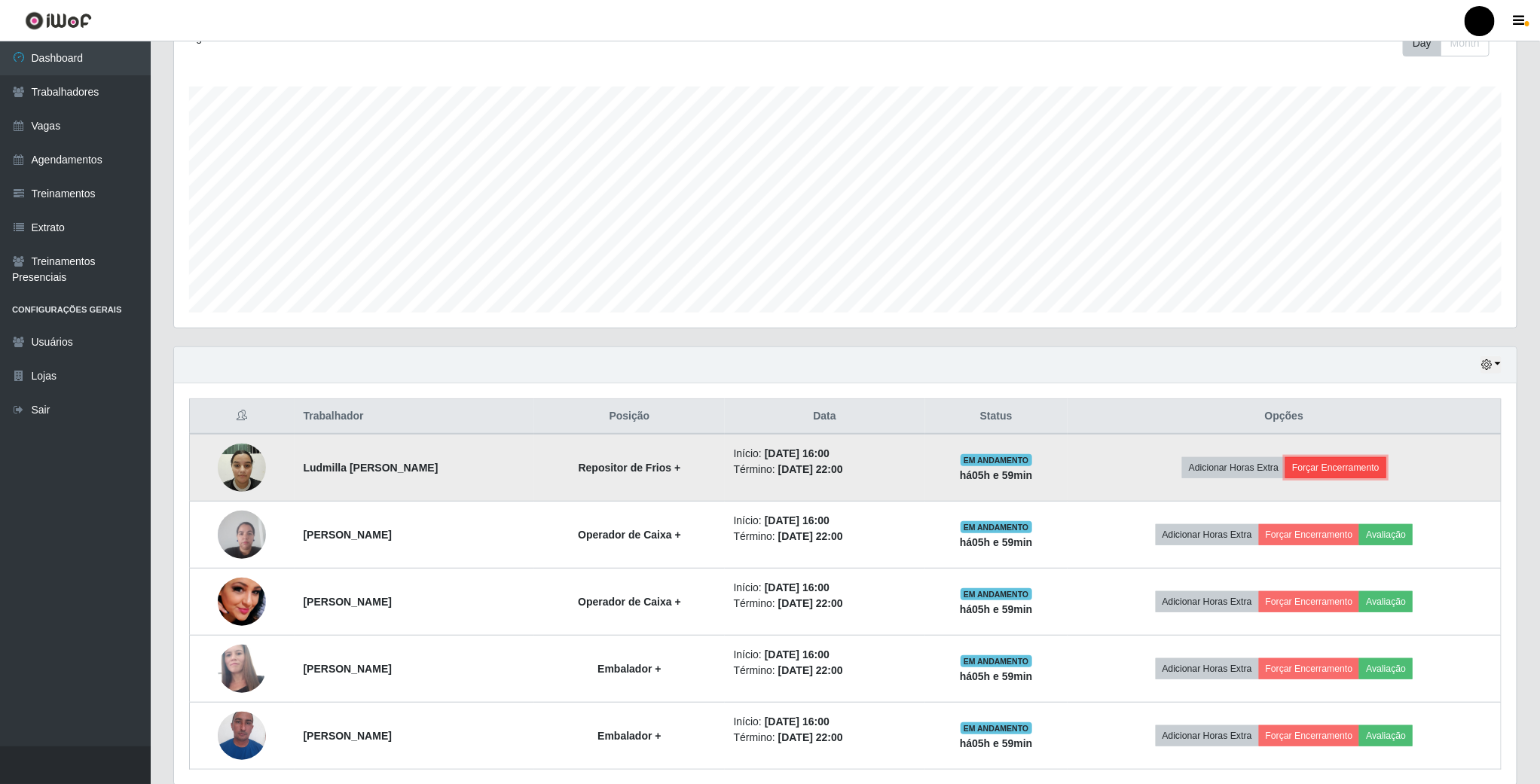
click at [1346, 464] on button "Forçar Encerramento" at bounding box center [1336, 467] width 101 height 21
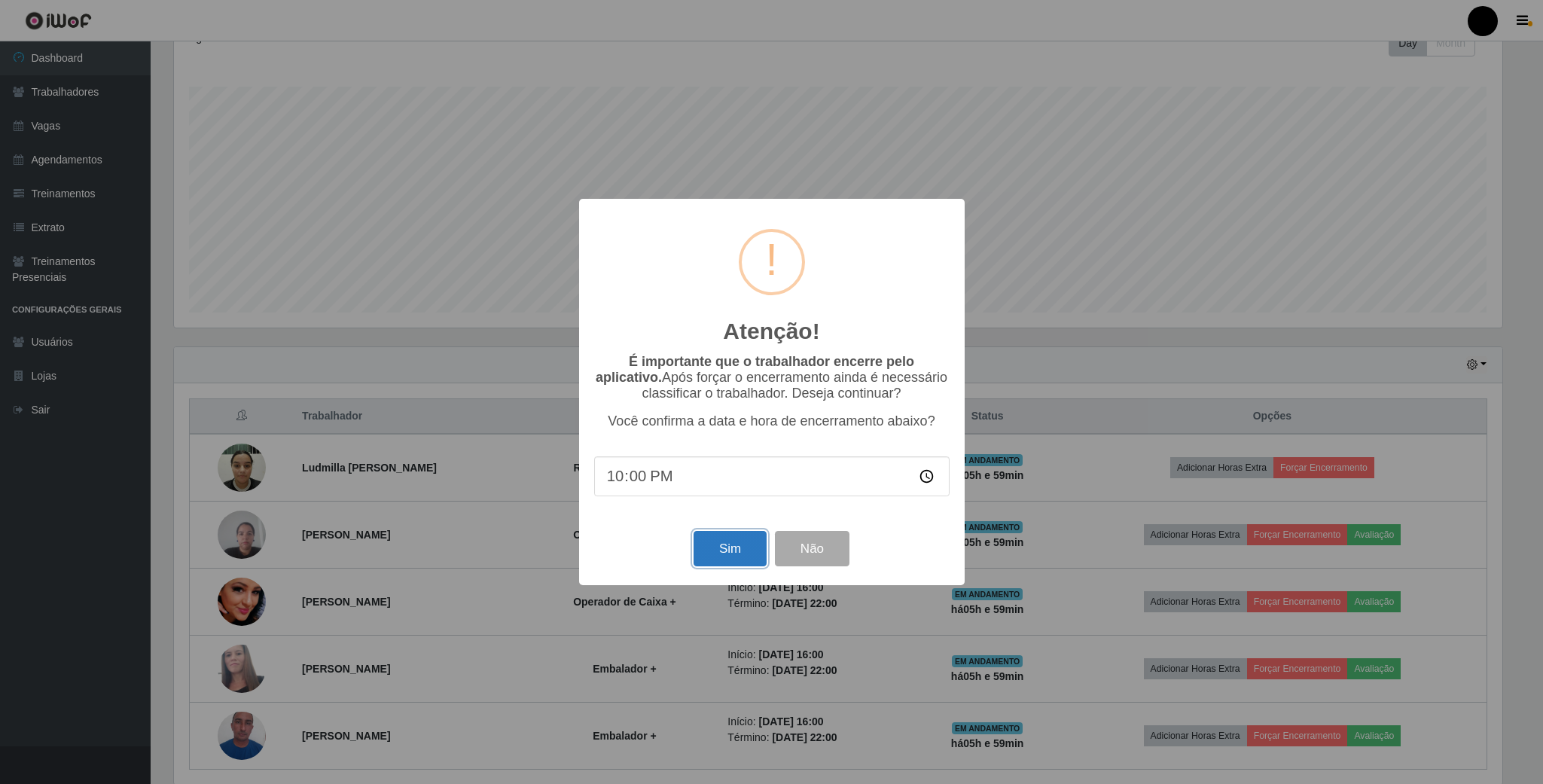
click at [724, 549] on button "Sim" at bounding box center [730, 548] width 73 height 35
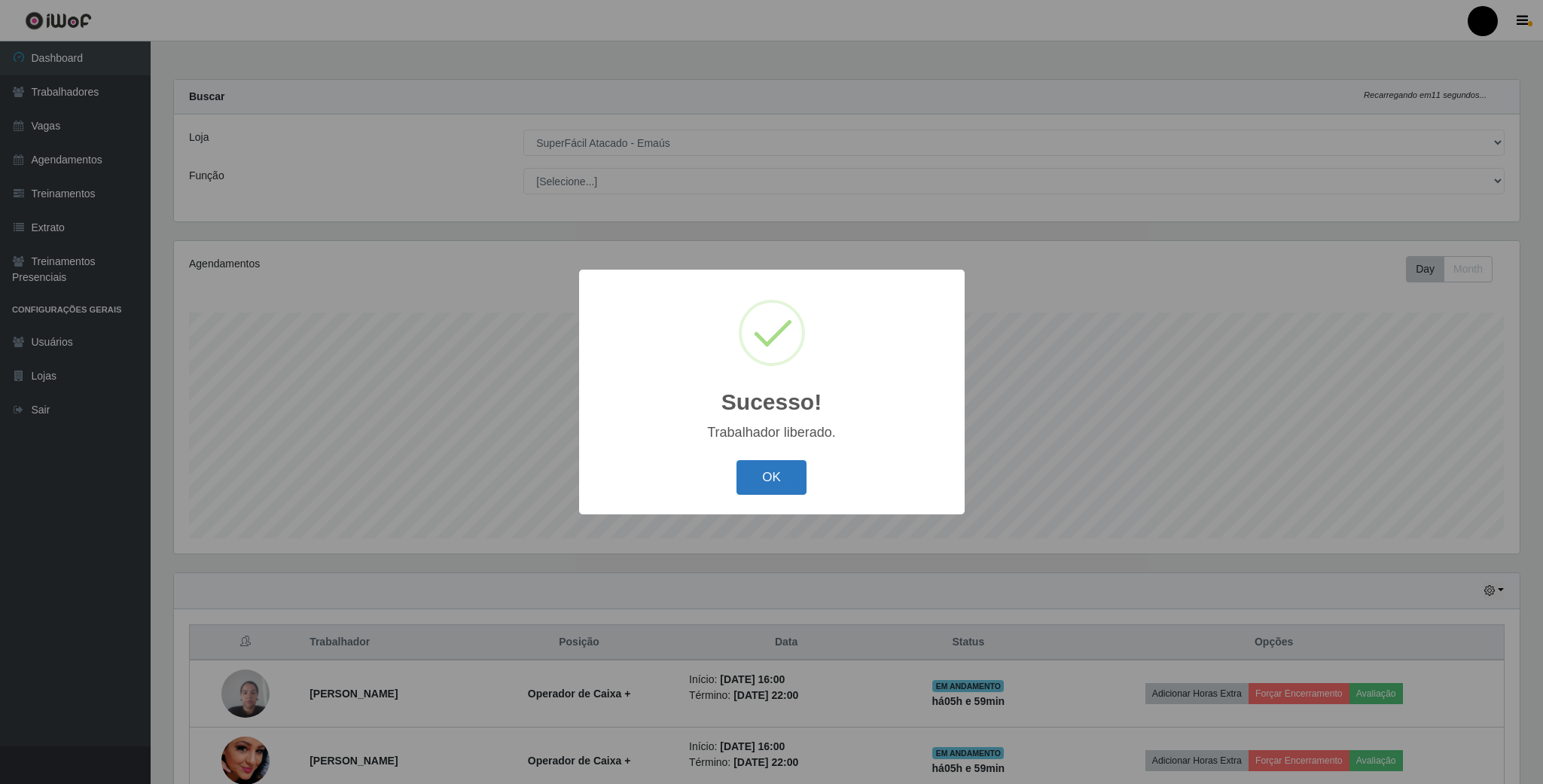
click at [769, 482] on button "OK" at bounding box center [772, 477] width 70 height 35
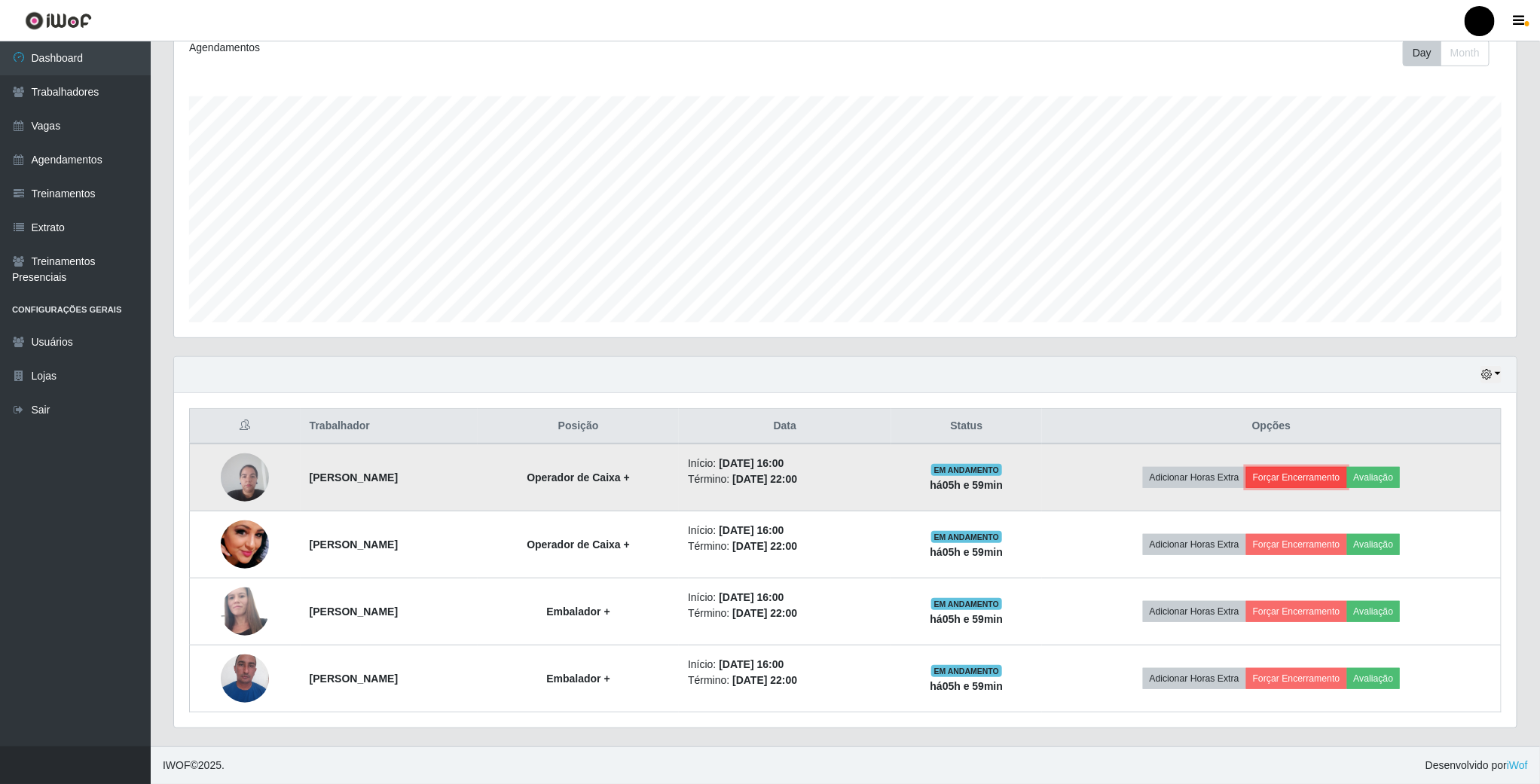
click at [1322, 475] on button "Forçar Encerramento" at bounding box center [1296, 476] width 101 height 21
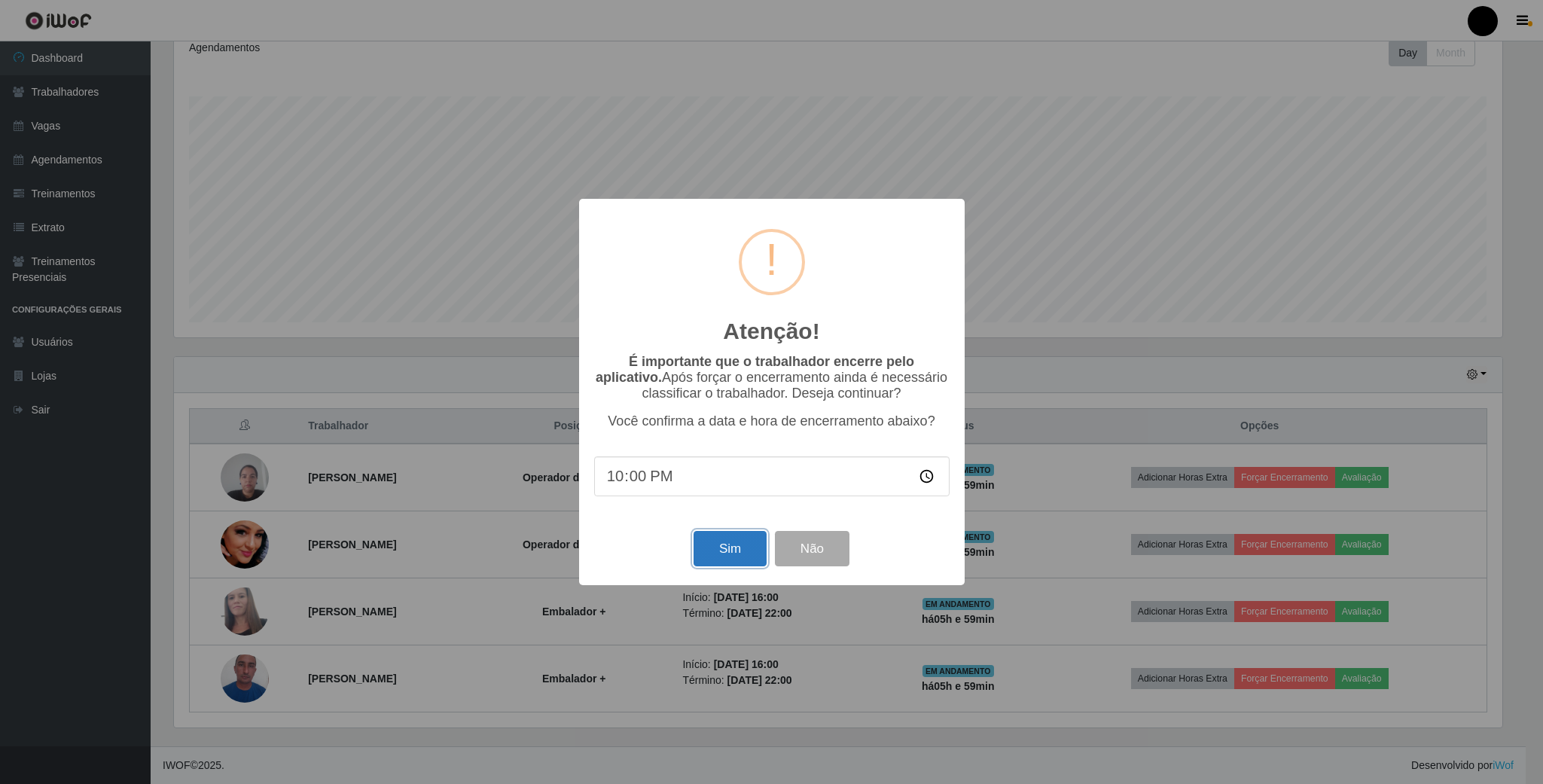
click at [742, 565] on button "Sim" at bounding box center [730, 548] width 73 height 35
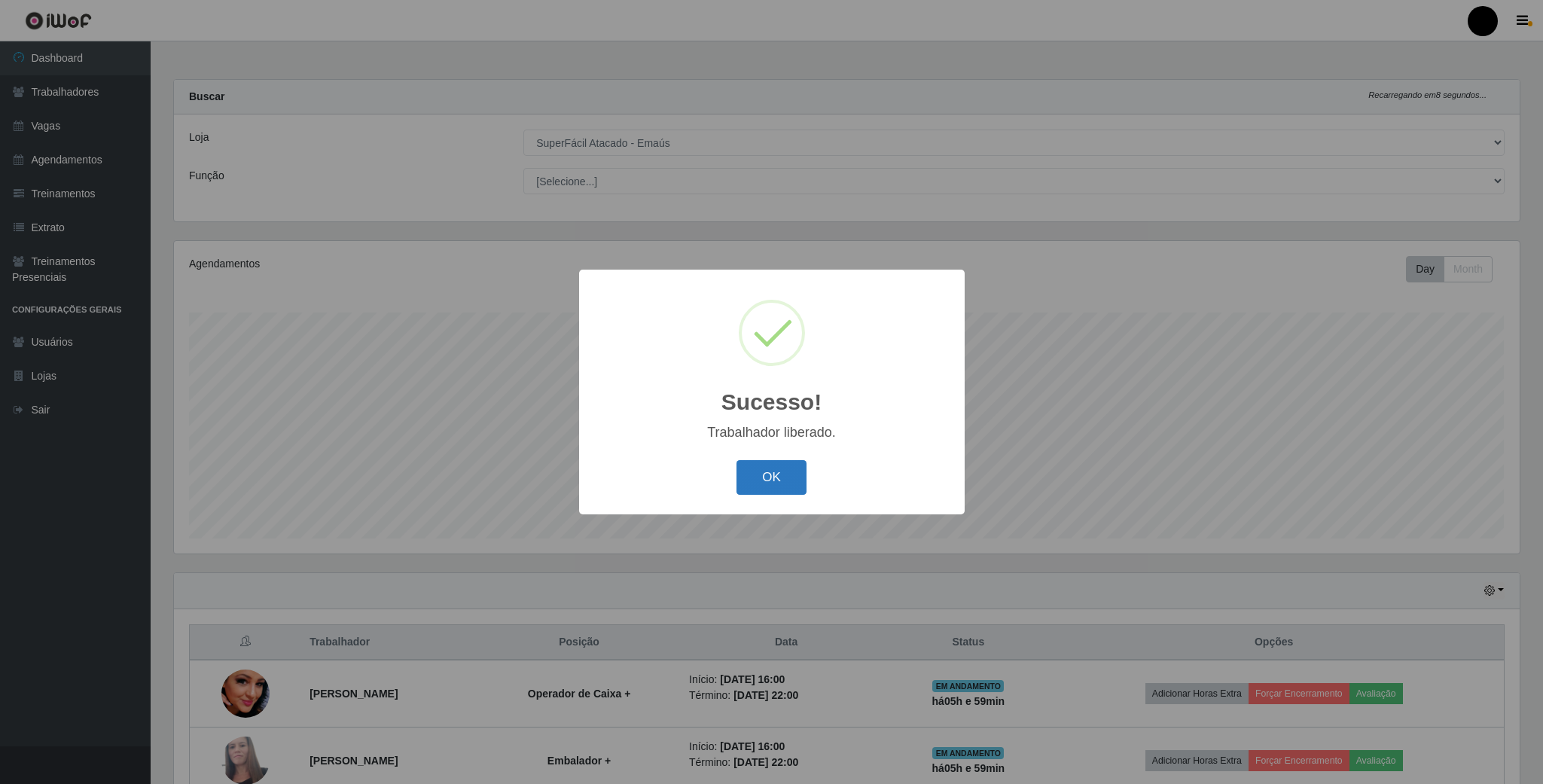
click at [746, 480] on button "OK" at bounding box center [772, 477] width 70 height 35
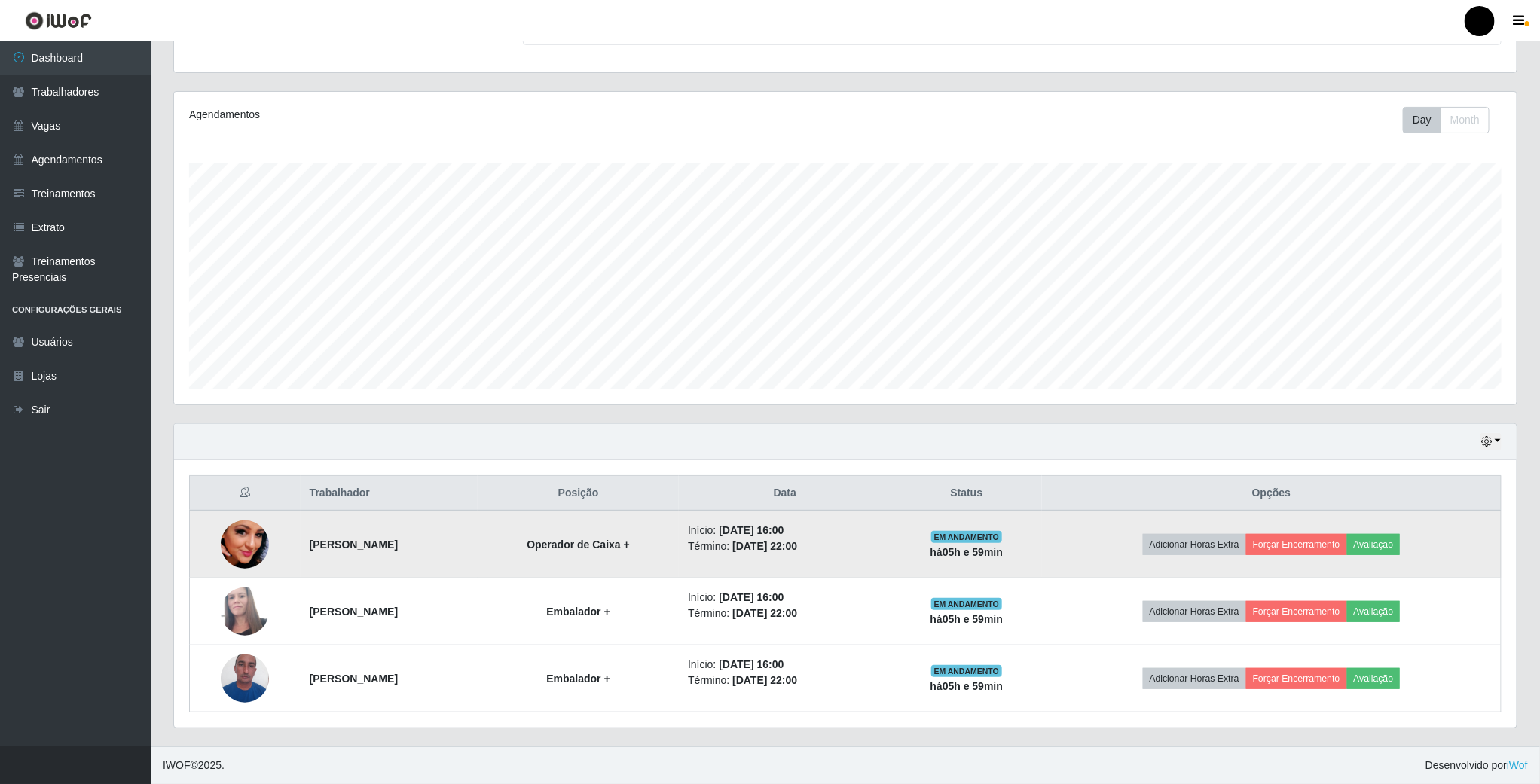
click at [1297, 520] on td "Adicionar Horas Extra Forçar Encerramento Avaliação" at bounding box center [1271, 544] width 459 height 68
click at [1300, 534] on button "Forçar Encerramento" at bounding box center [1296, 544] width 101 height 21
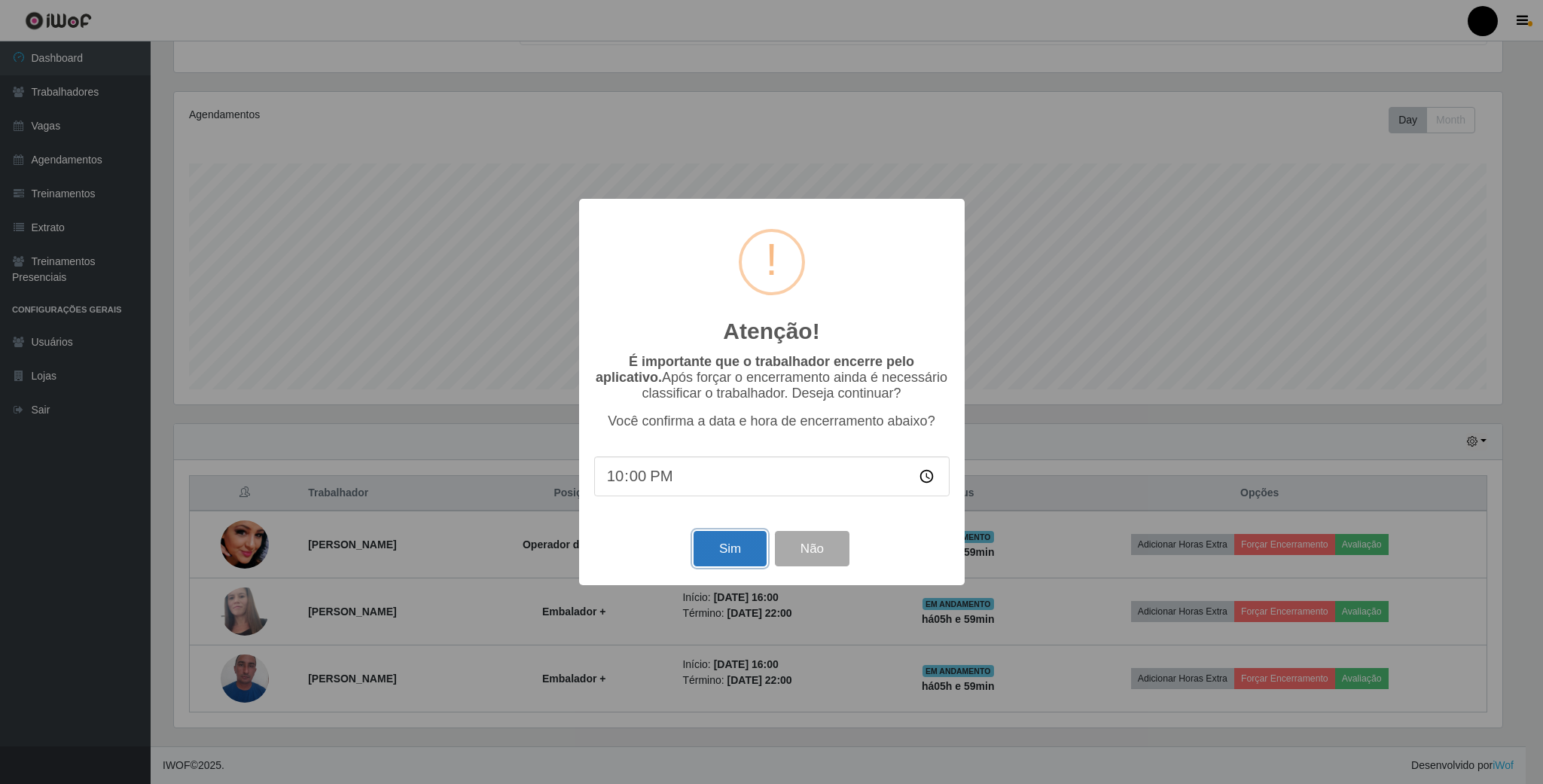
click at [714, 539] on button "Sim" at bounding box center [730, 548] width 73 height 35
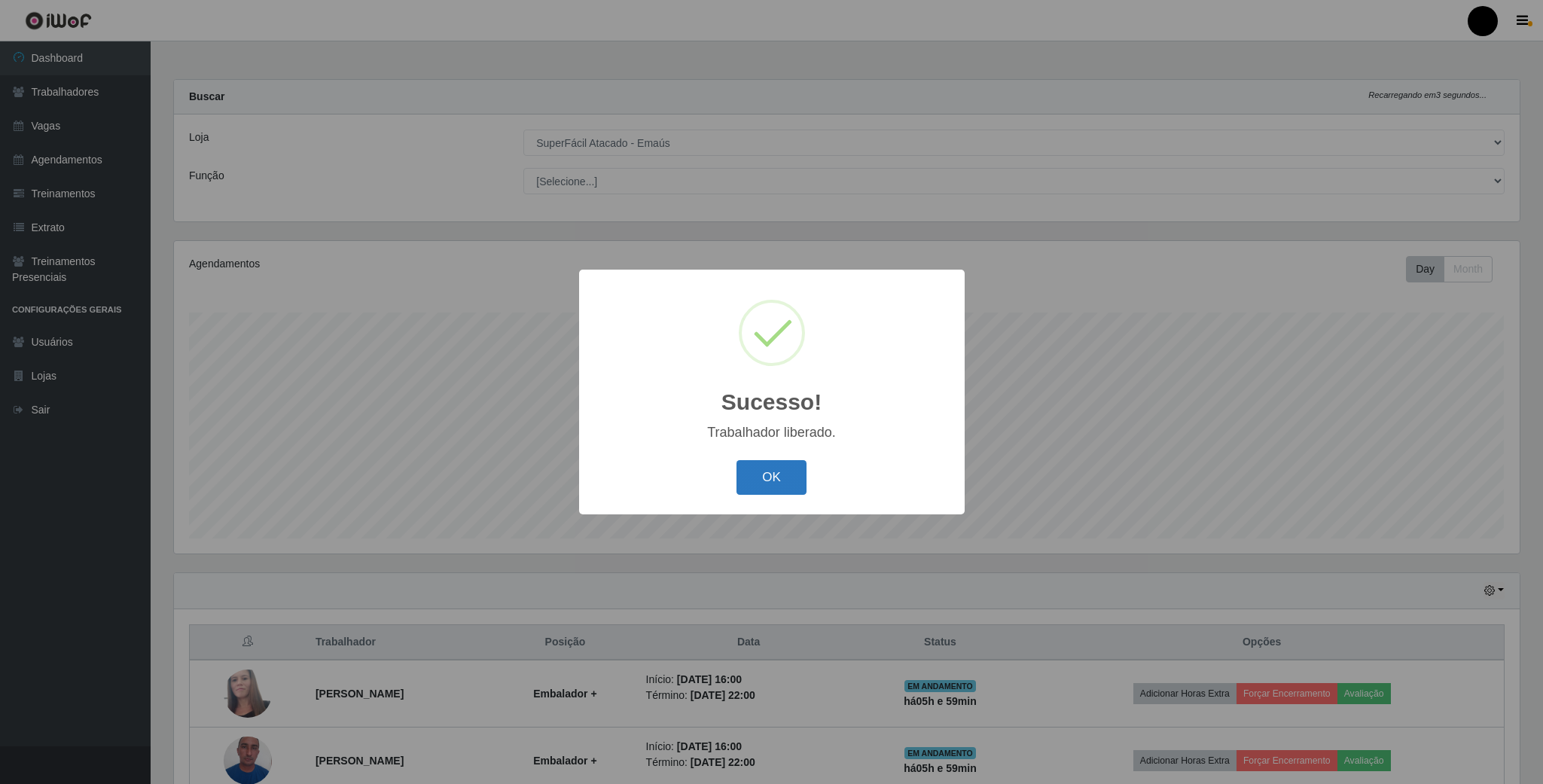
click at [758, 468] on button "OK" at bounding box center [772, 477] width 70 height 35
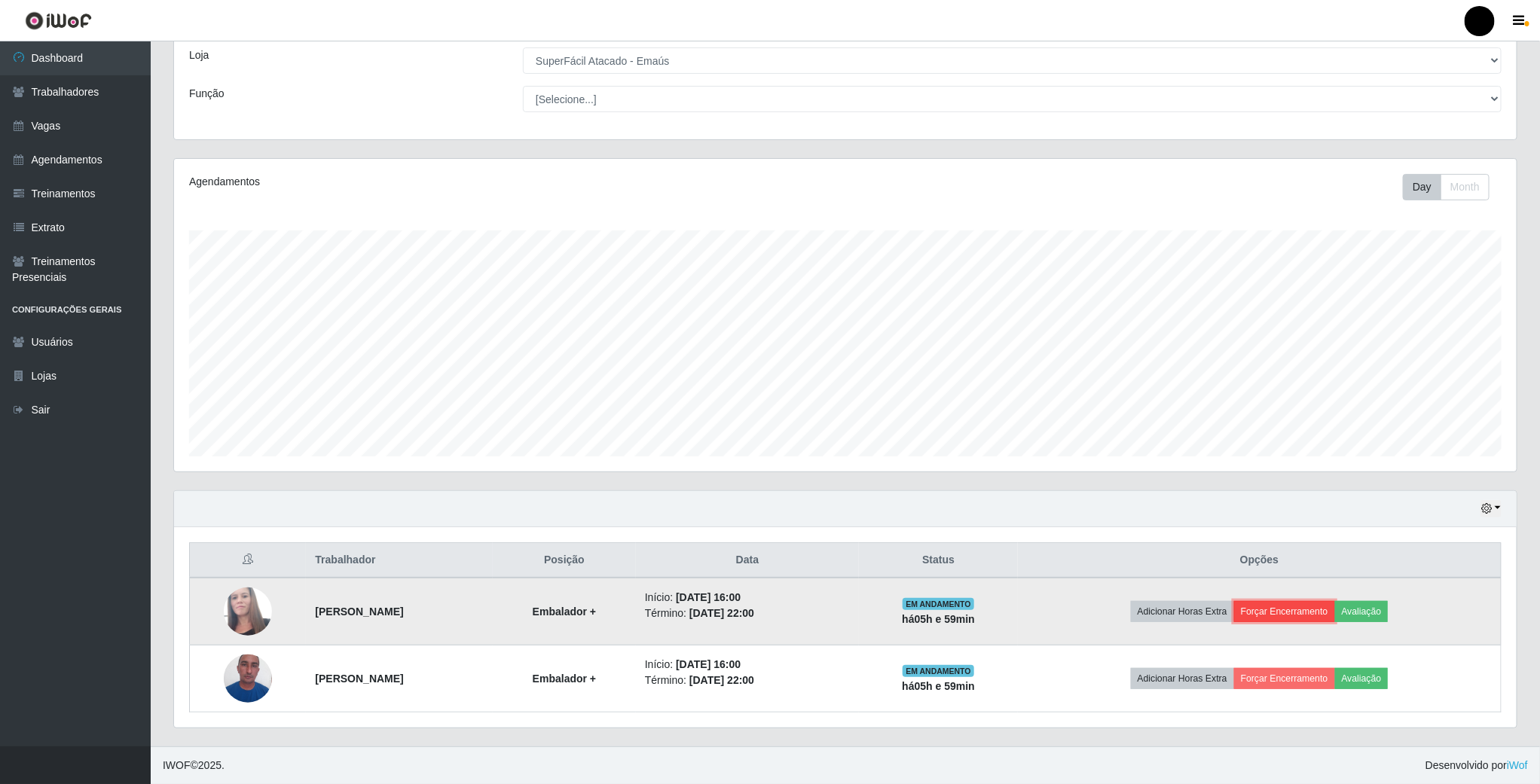
click at [1311, 617] on button "Forçar Encerramento" at bounding box center [1285, 611] width 101 height 21
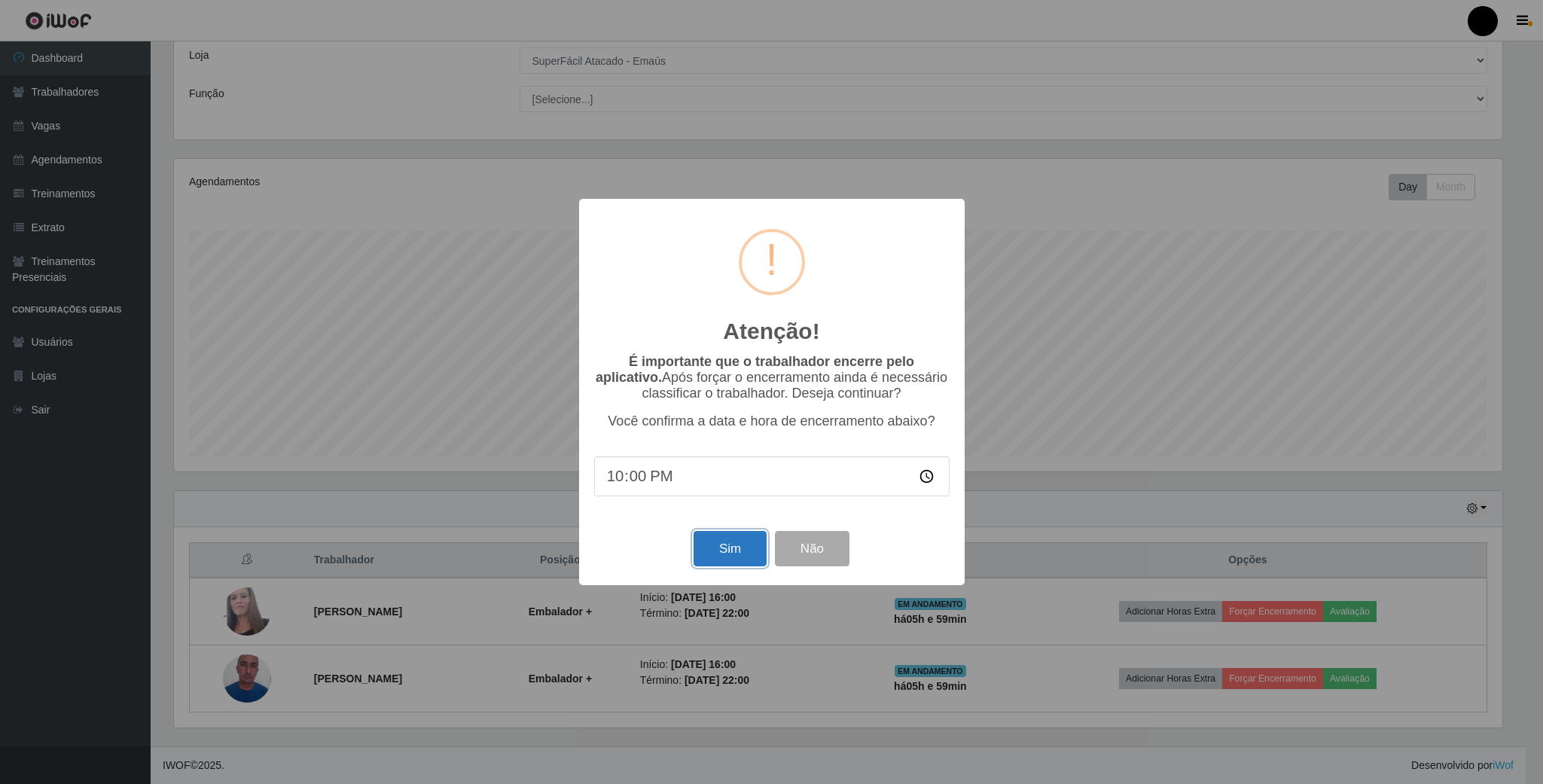
click at [727, 548] on button "Sim" at bounding box center [730, 548] width 73 height 35
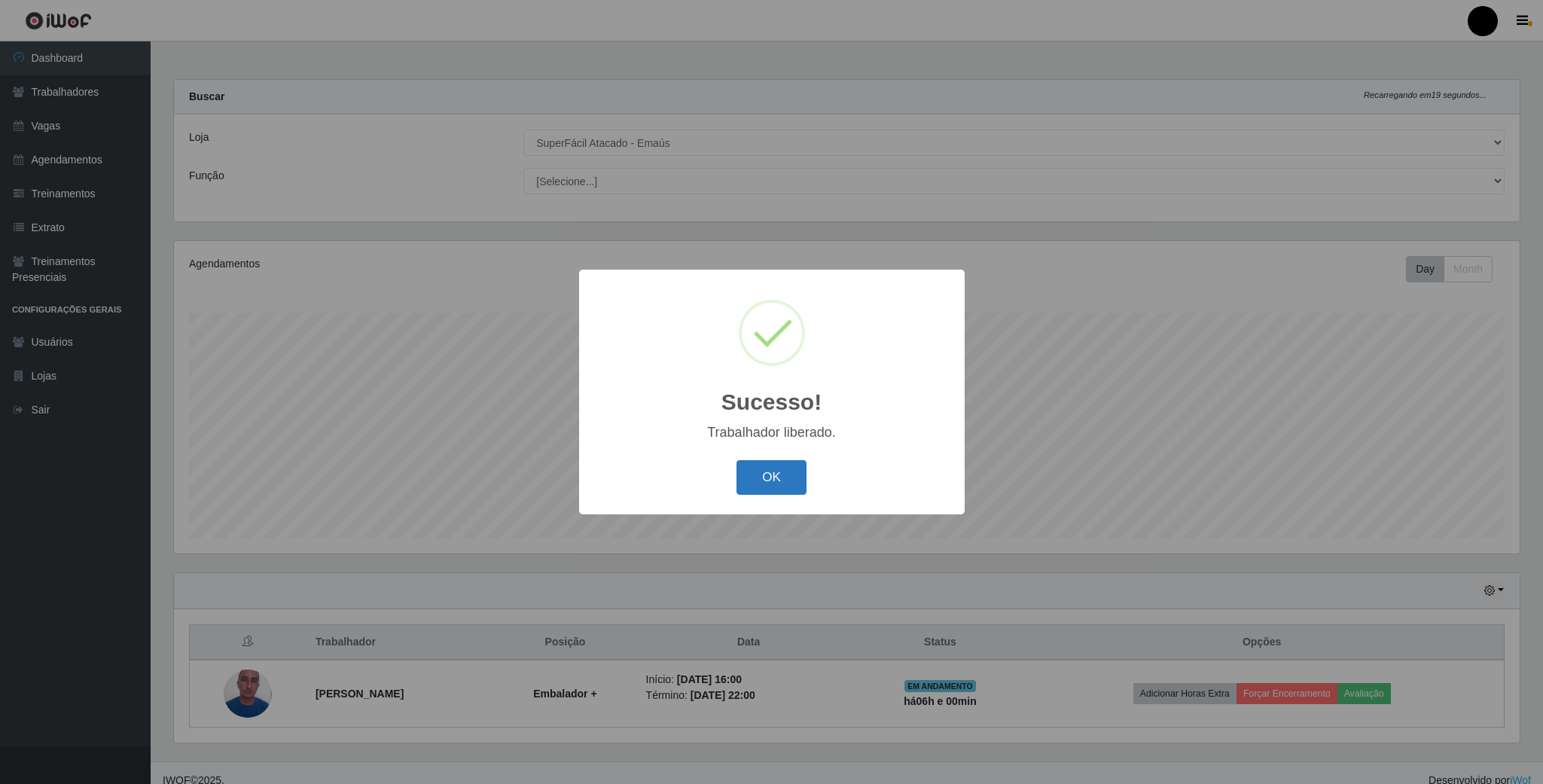
click at [767, 471] on button "OK" at bounding box center [772, 477] width 70 height 35
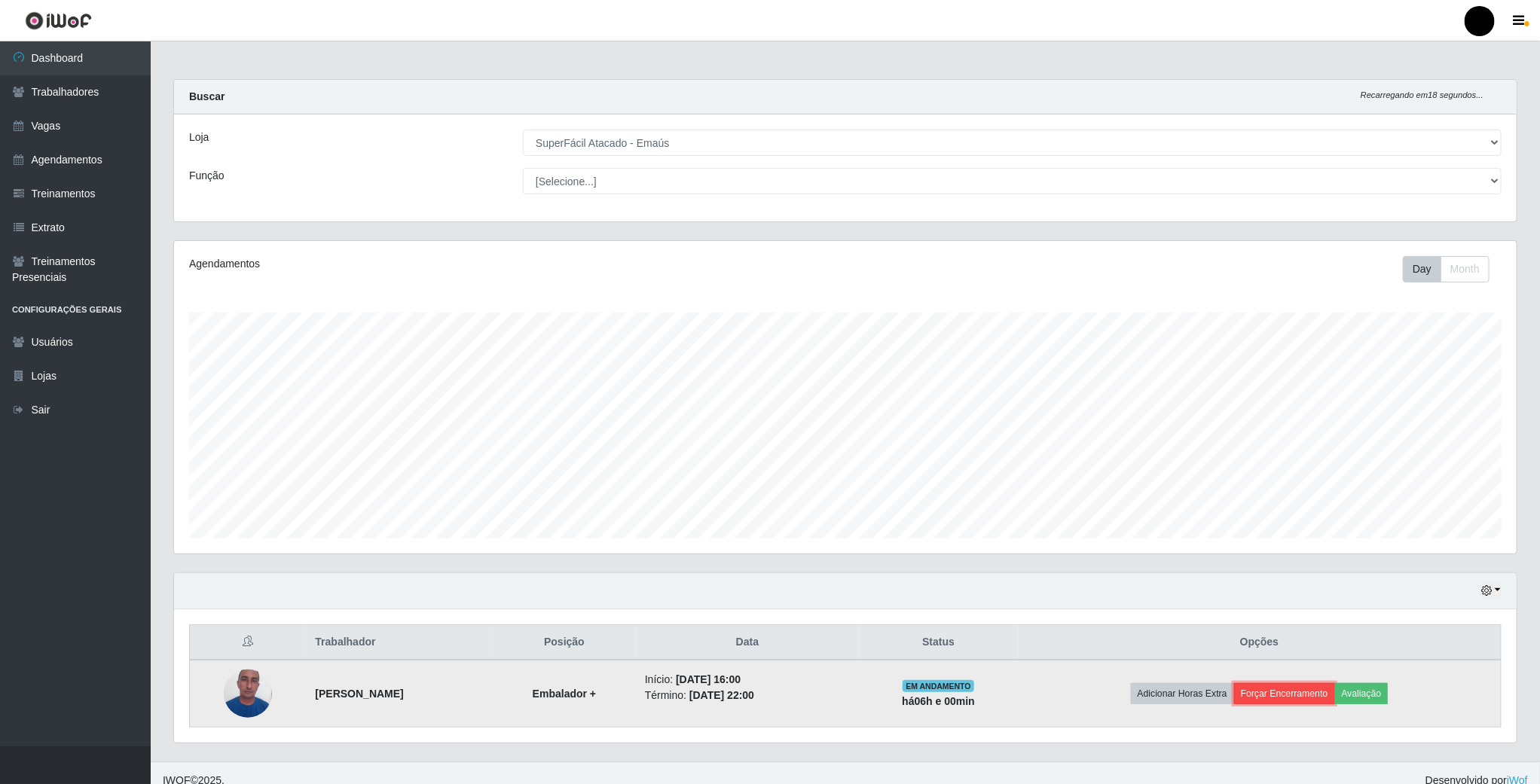
click at [1306, 689] on button "Forçar Encerramento" at bounding box center [1285, 693] width 101 height 21
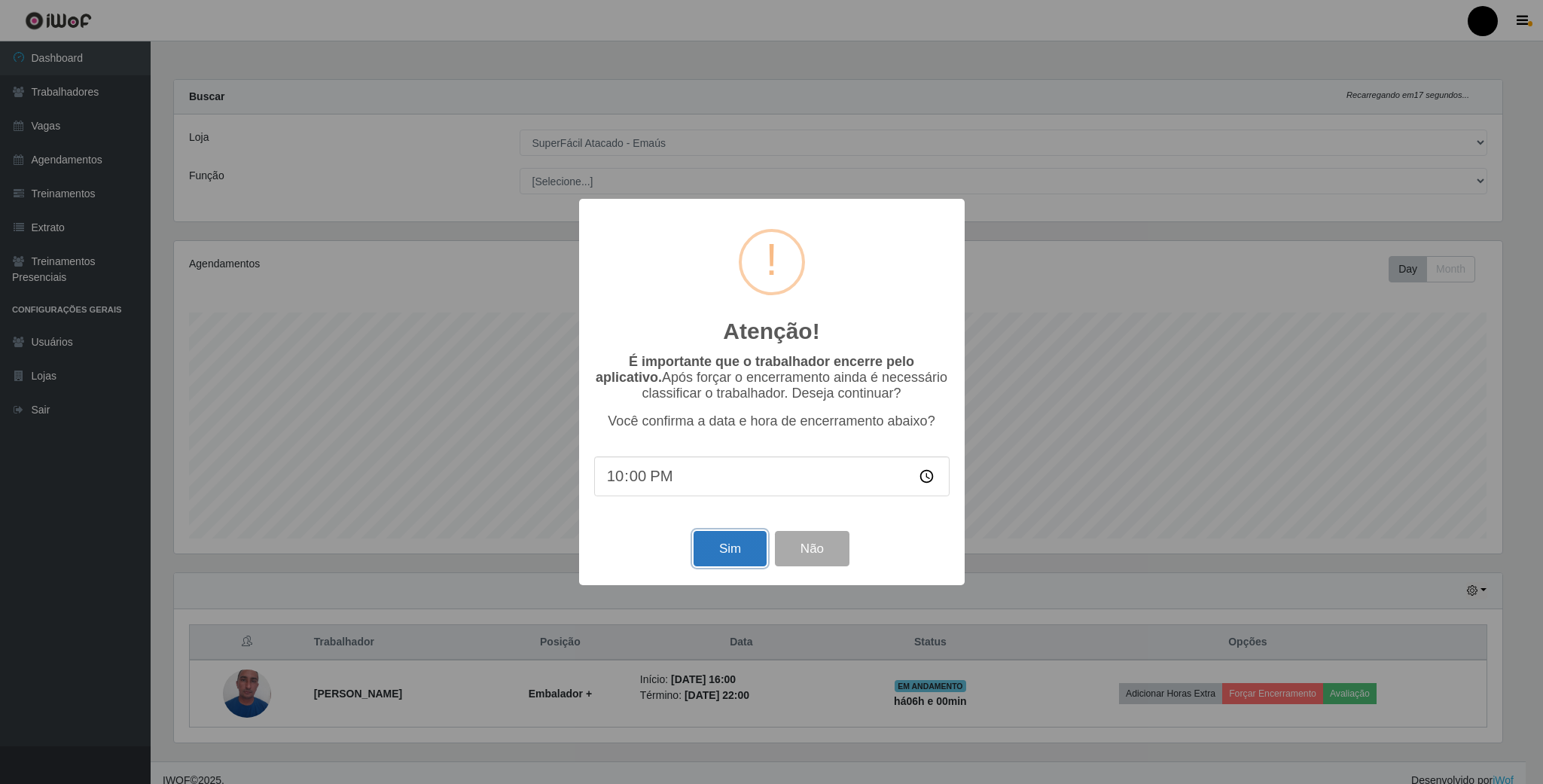
drag, startPoint x: 719, startPoint y: 535, endPoint x: 723, endPoint y: 545, distance: 10.8
click at [721, 540] on button "Sim" at bounding box center [730, 548] width 73 height 35
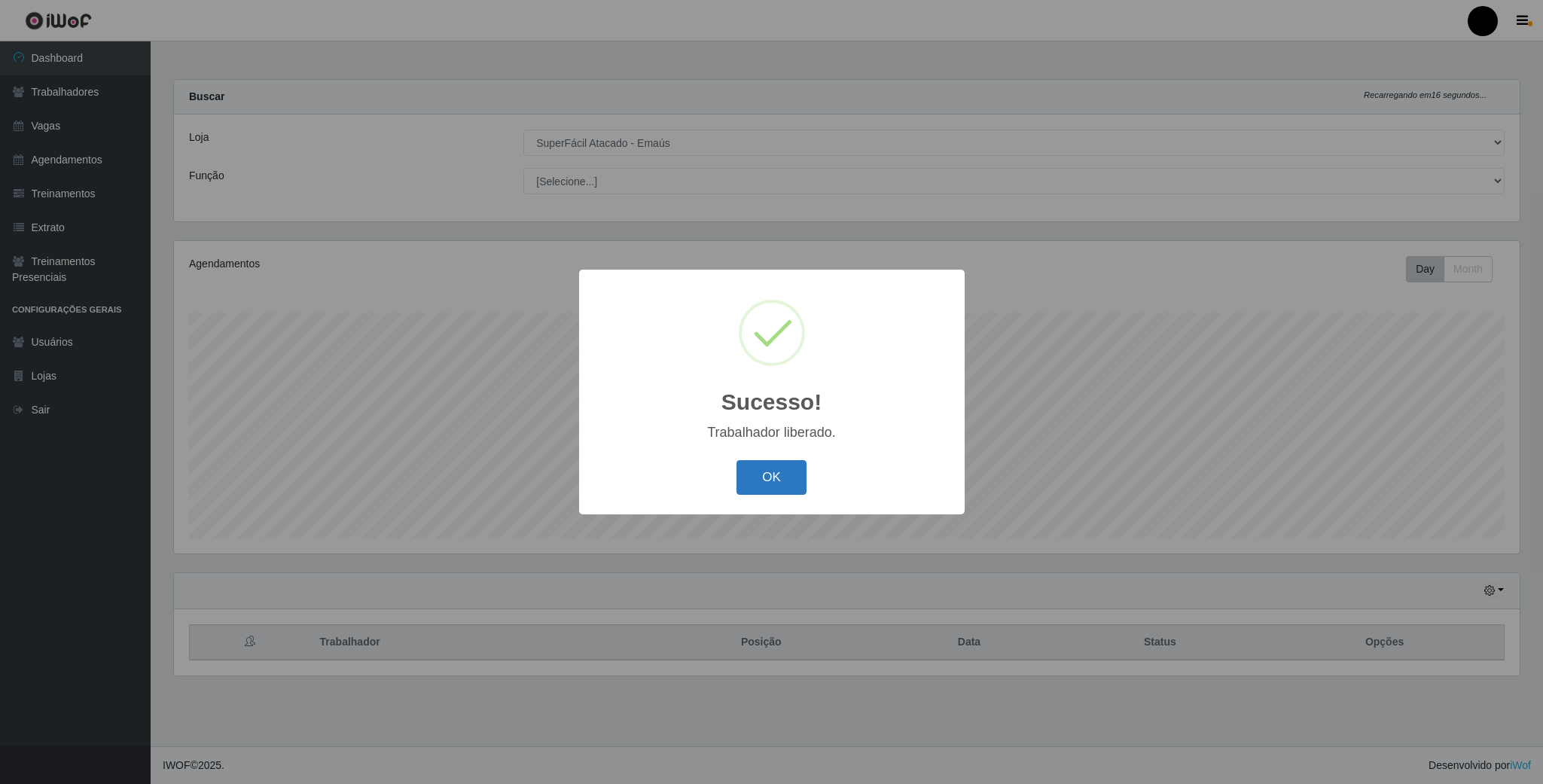
click at [767, 480] on button "OK" at bounding box center [772, 477] width 70 height 35
